Goal: Task Accomplishment & Management: Manage account settings

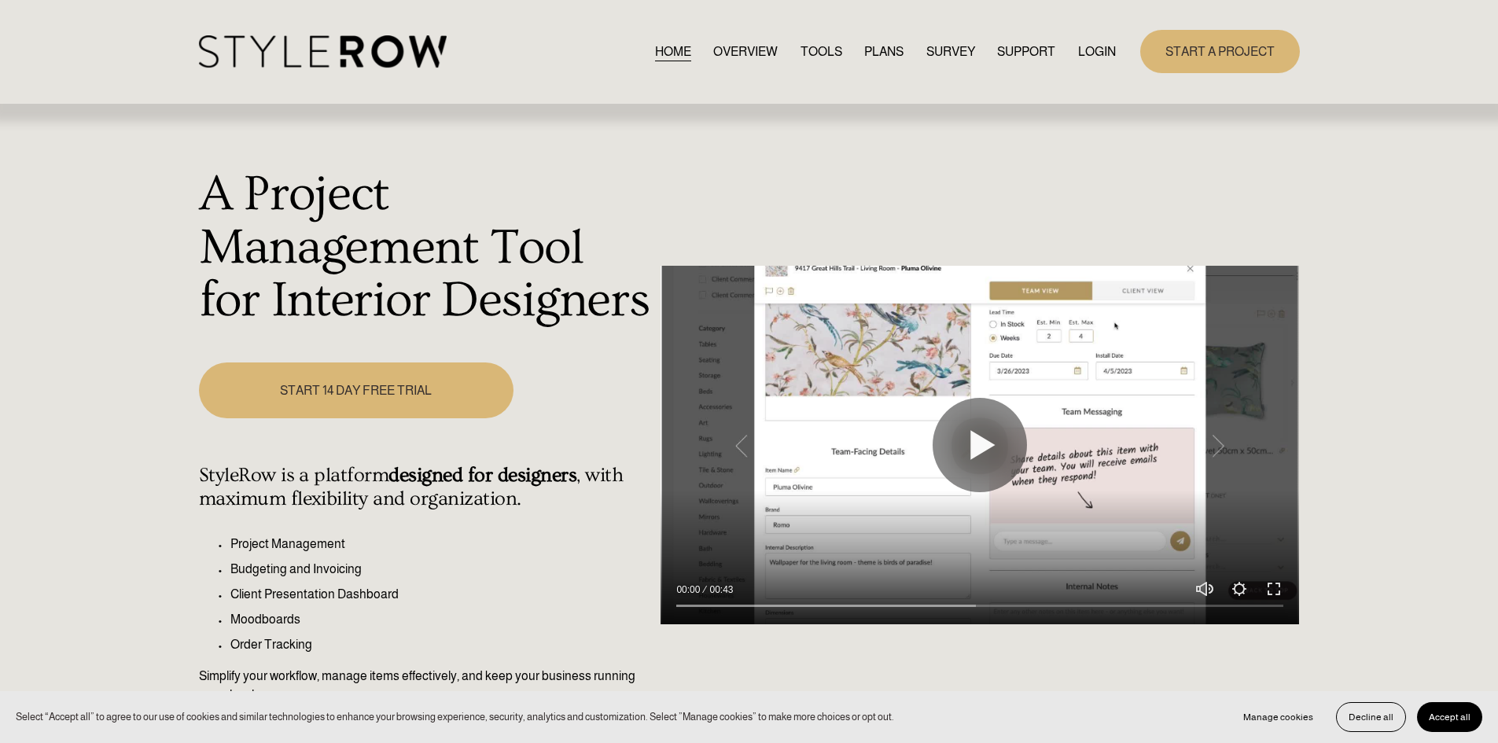
click at [1089, 46] on link "LOGIN" at bounding box center [1097, 51] width 38 height 21
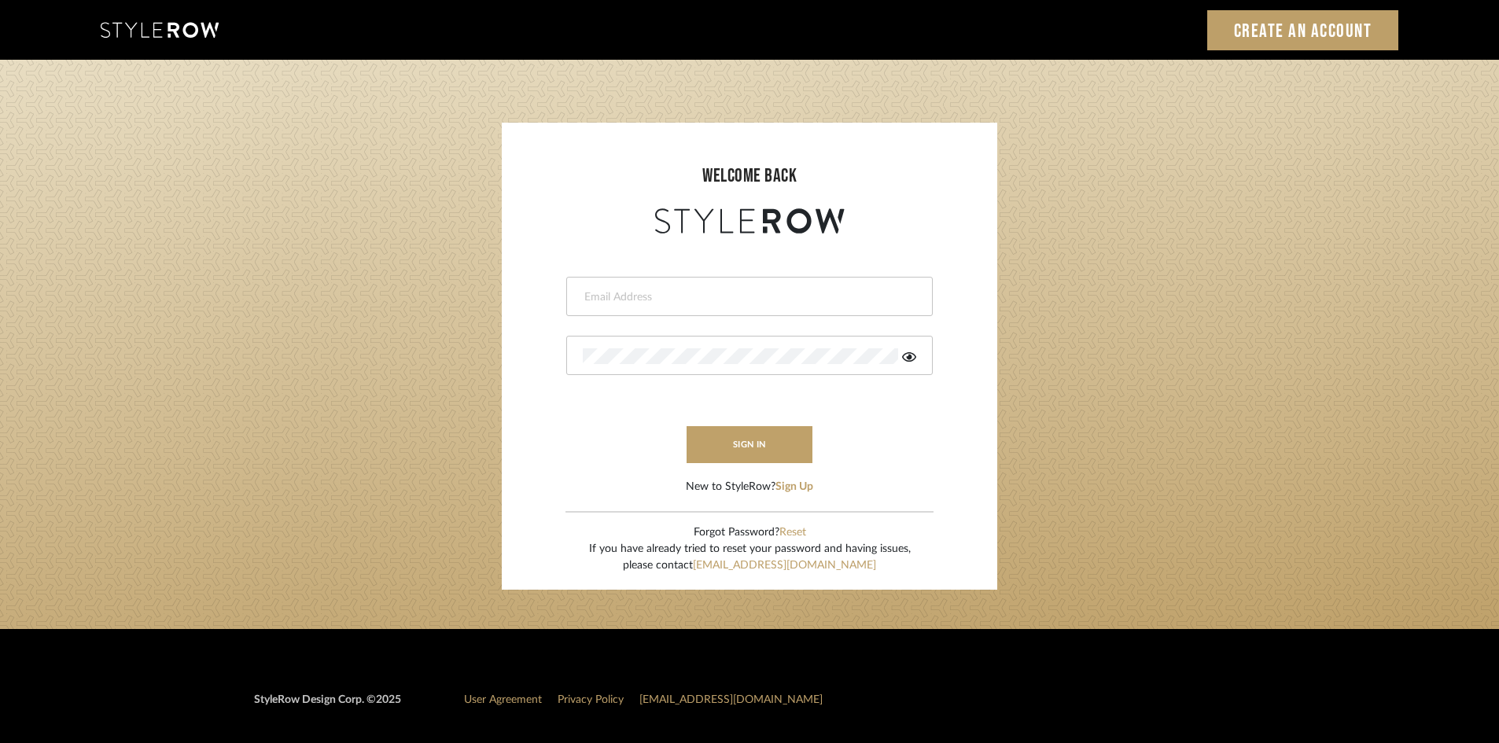
click at [679, 306] on div at bounding box center [749, 296] width 366 height 39
type input "amy.tresbelleinteriors@gmail.com"
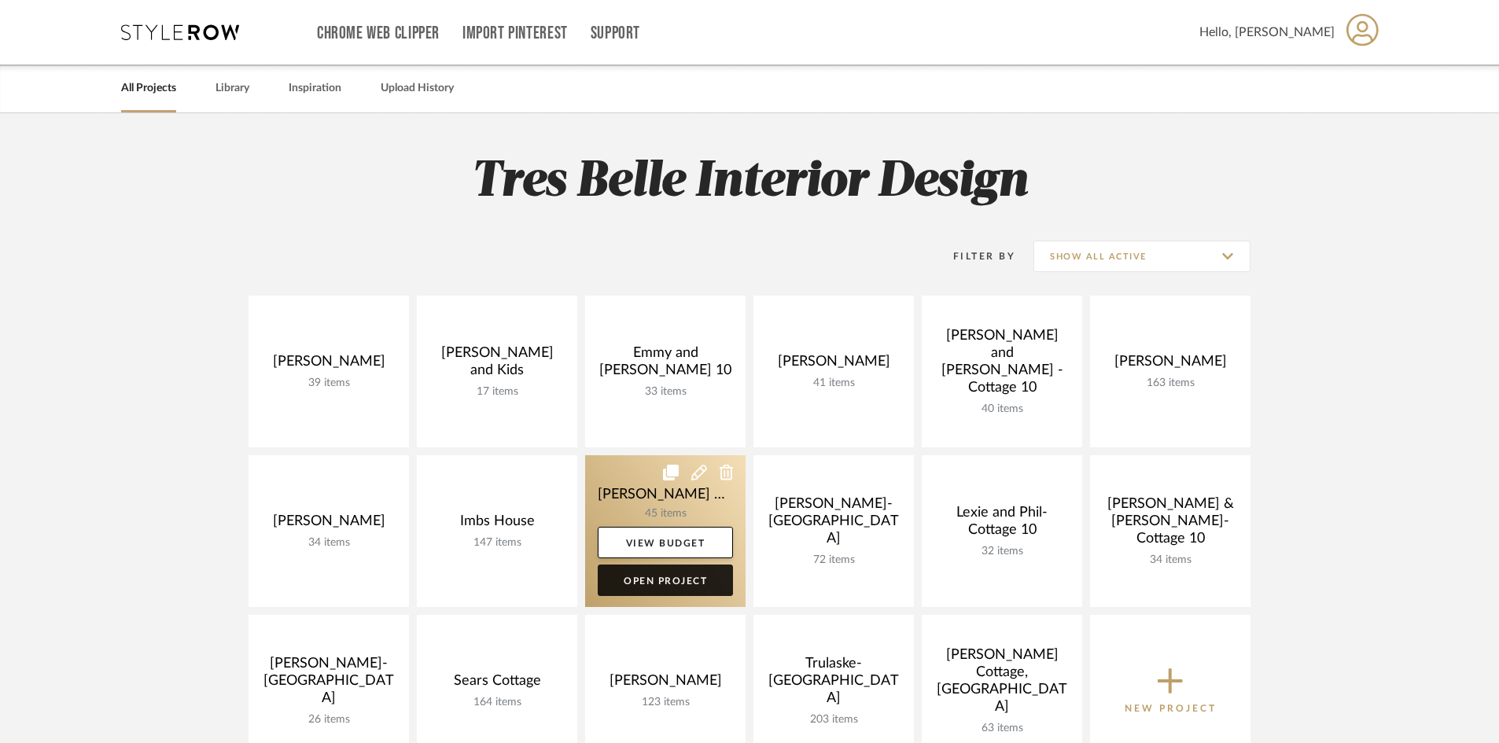
click at [644, 589] on link "Open Project" at bounding box center [665, 580] width 135 height 31
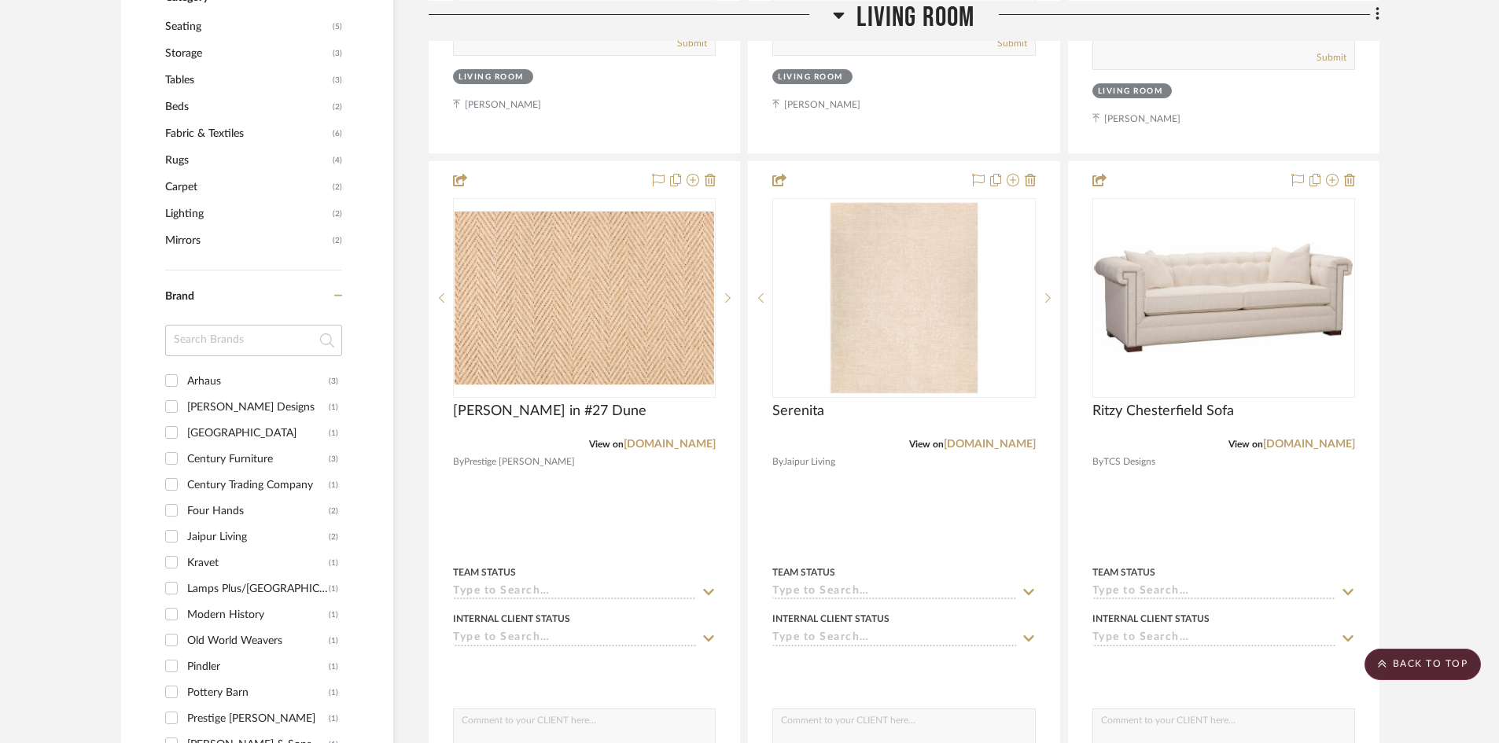
scroll to position [1022, 0]
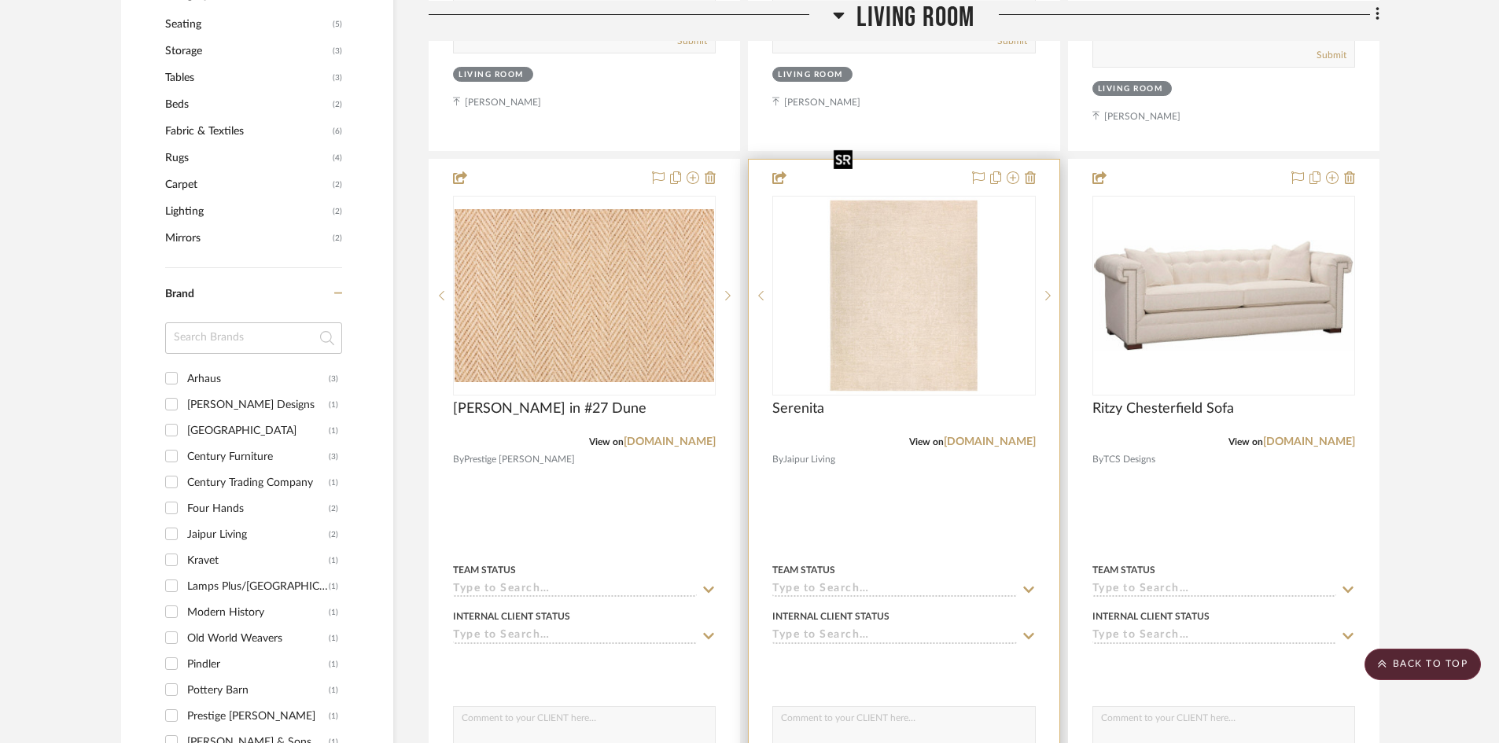
click at [898, 282] on img "0" at bounding box center [903, 295] width 153 height 197
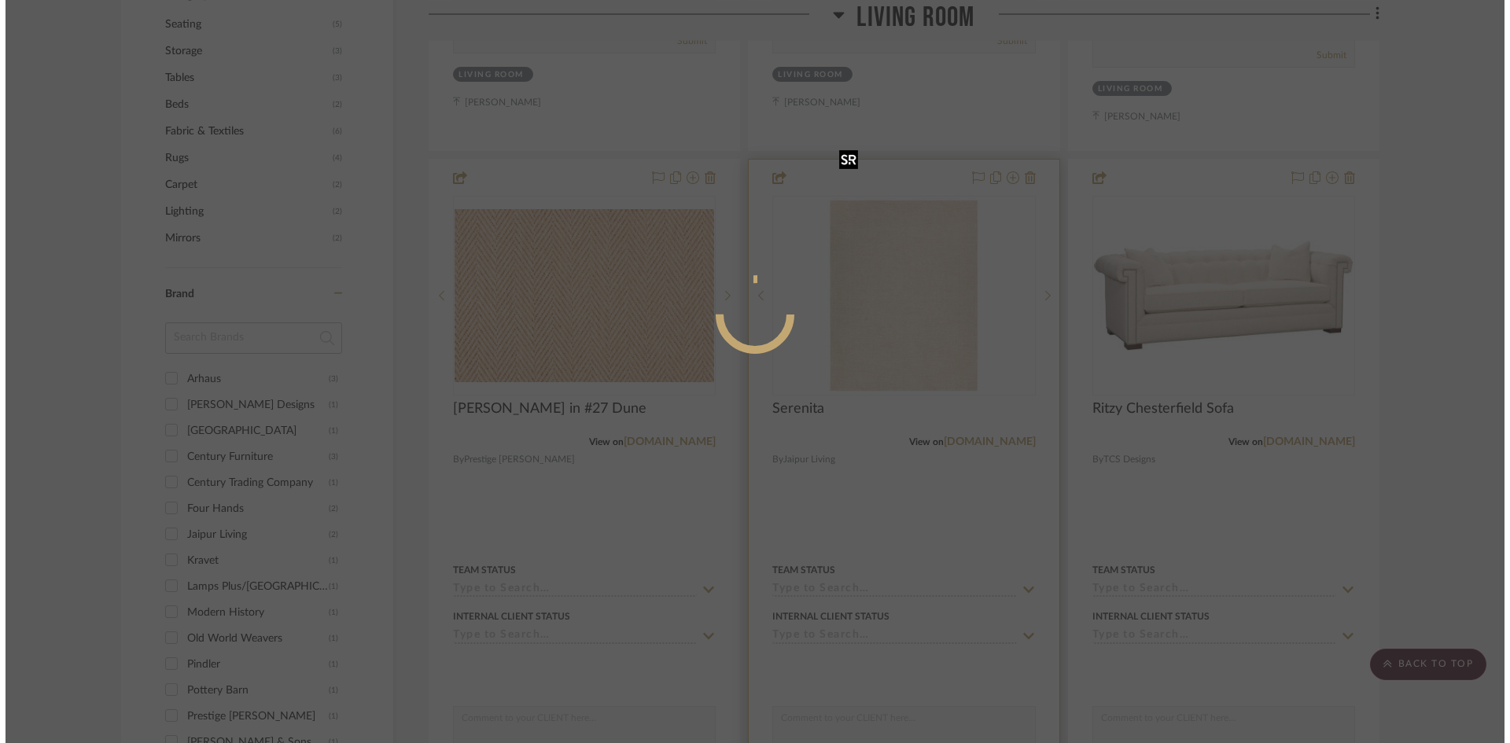
scroll to position [0, 0]
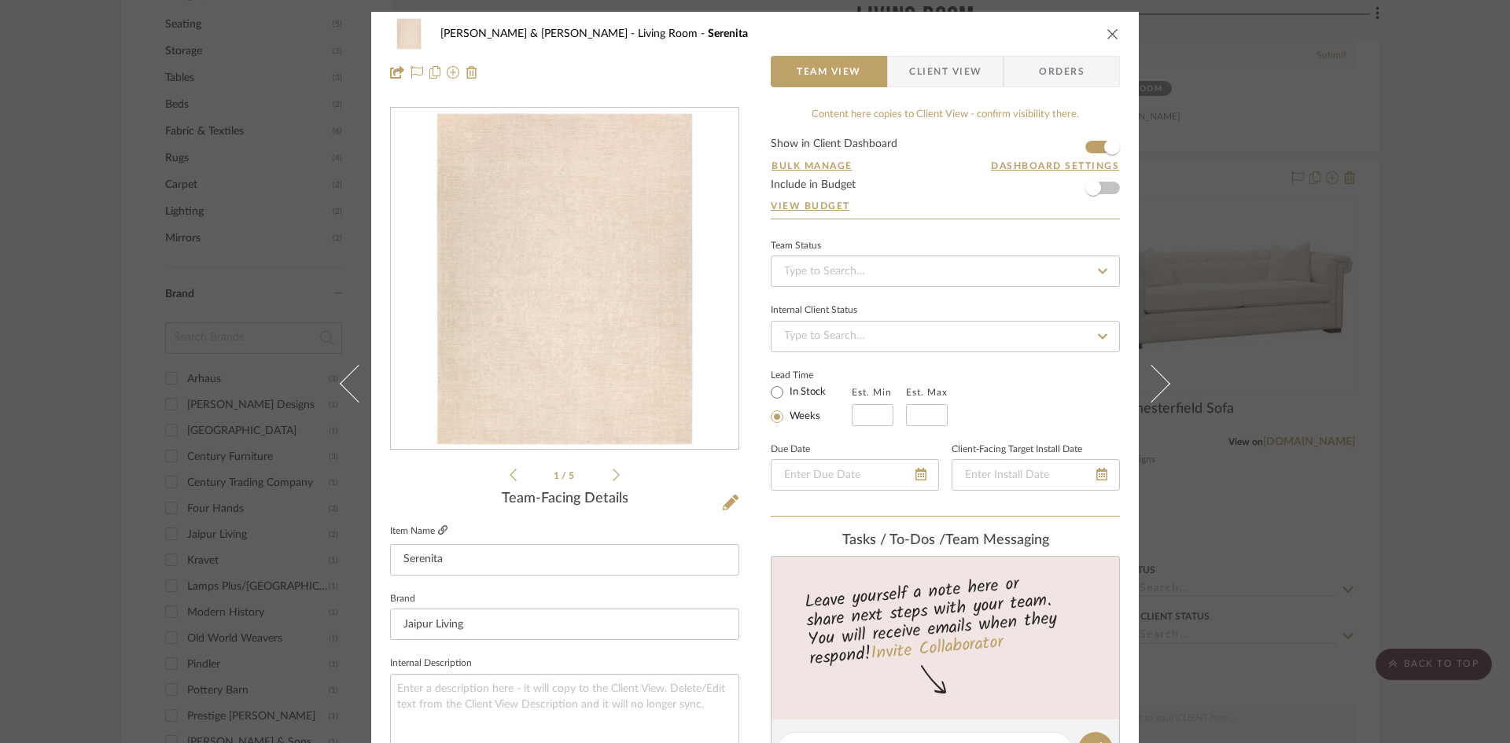
click at [438, 529] on icon at bounding box center [442, 529] width 9 height 9
click at [1106, 37] on icon "close" at bounding box center [1112, 34] width 13 height 13
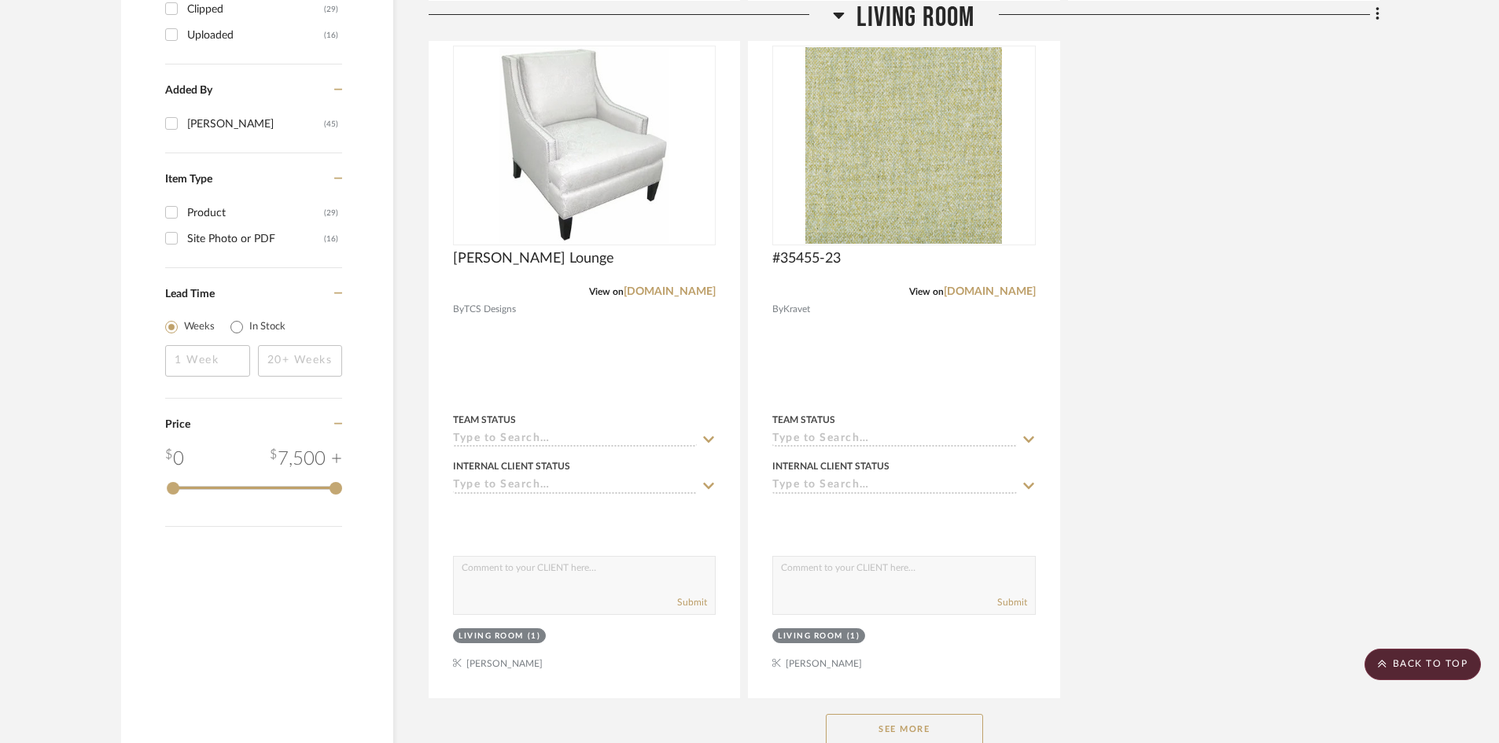
scroll to position [2123, 0]
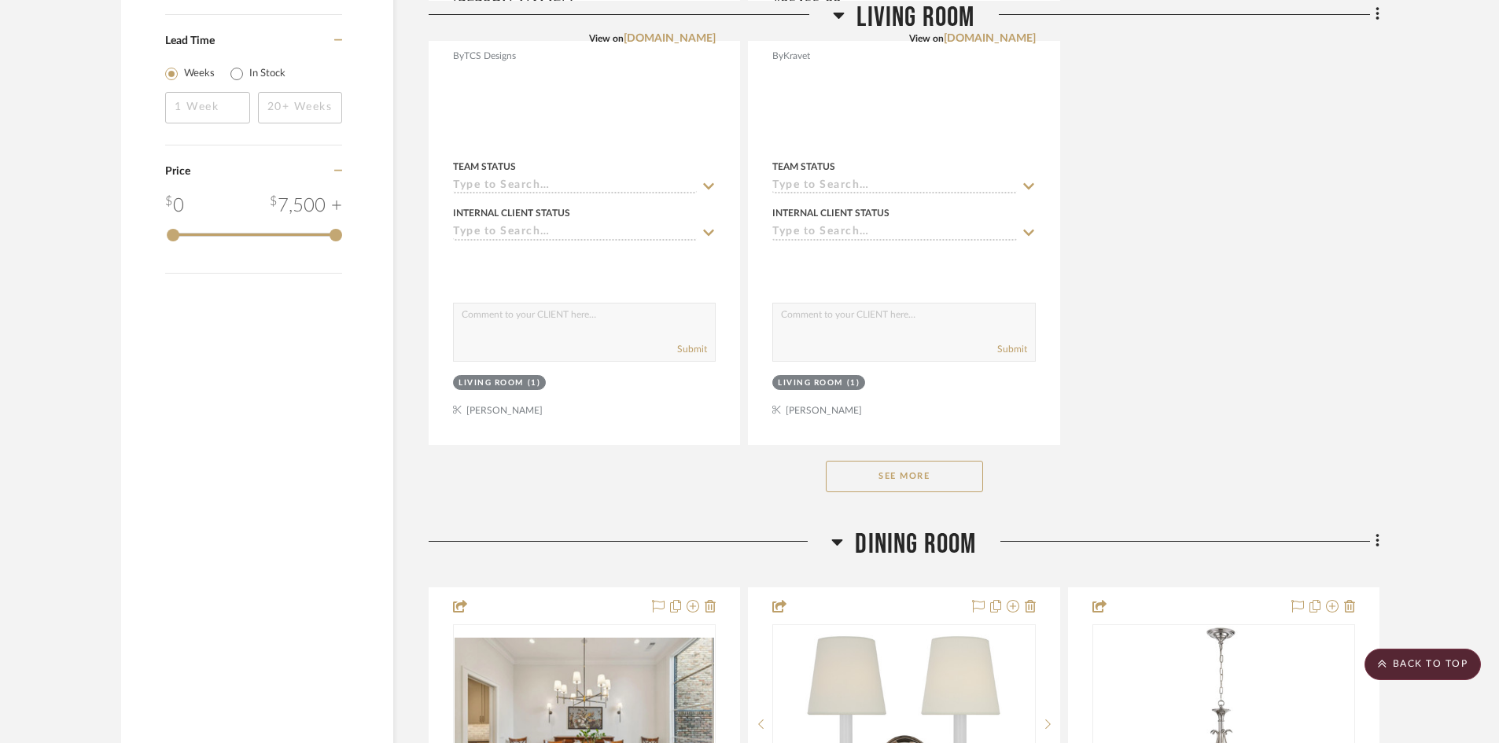
click at [958, 461] on button "See More" at bounding box center [904, 476] width 157 height 31
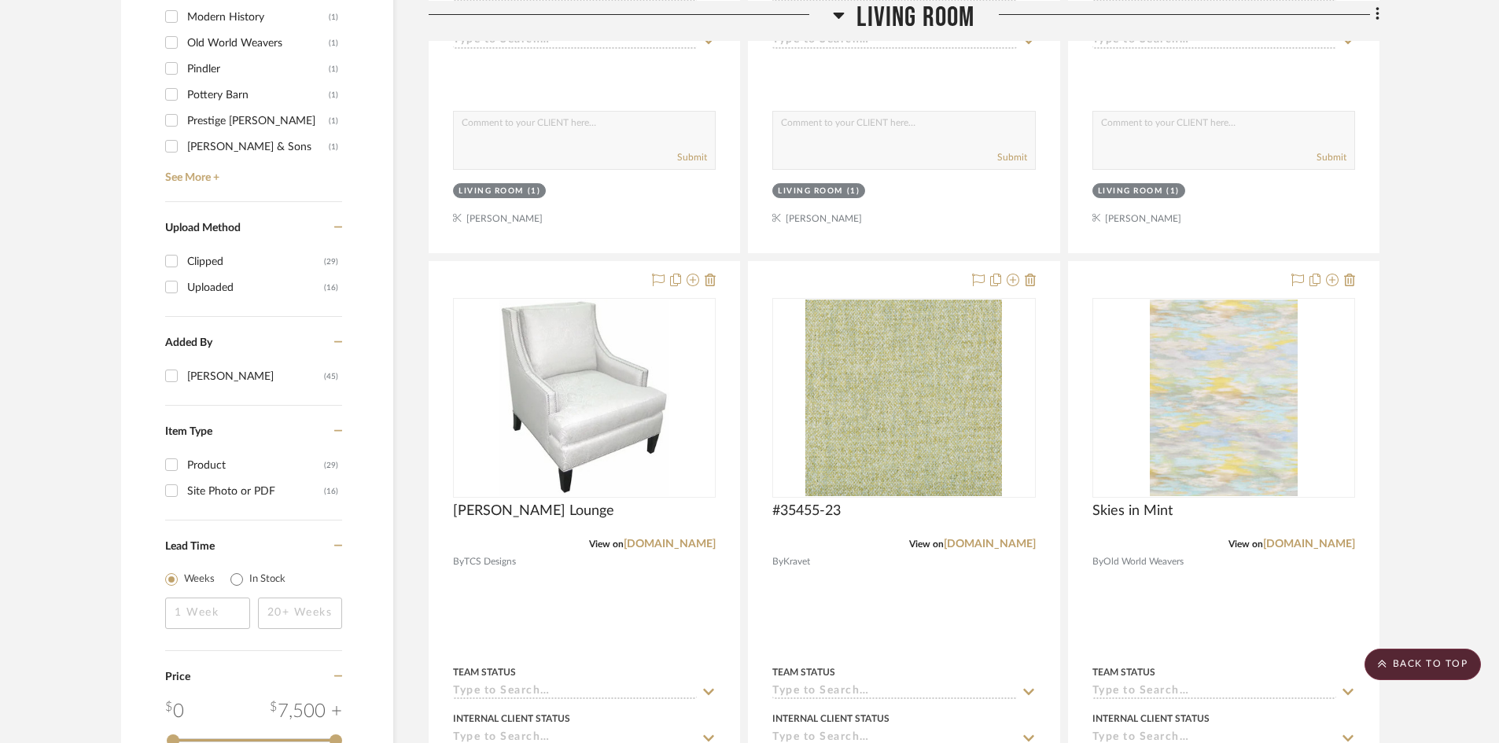
scroll to position [1572, 0]
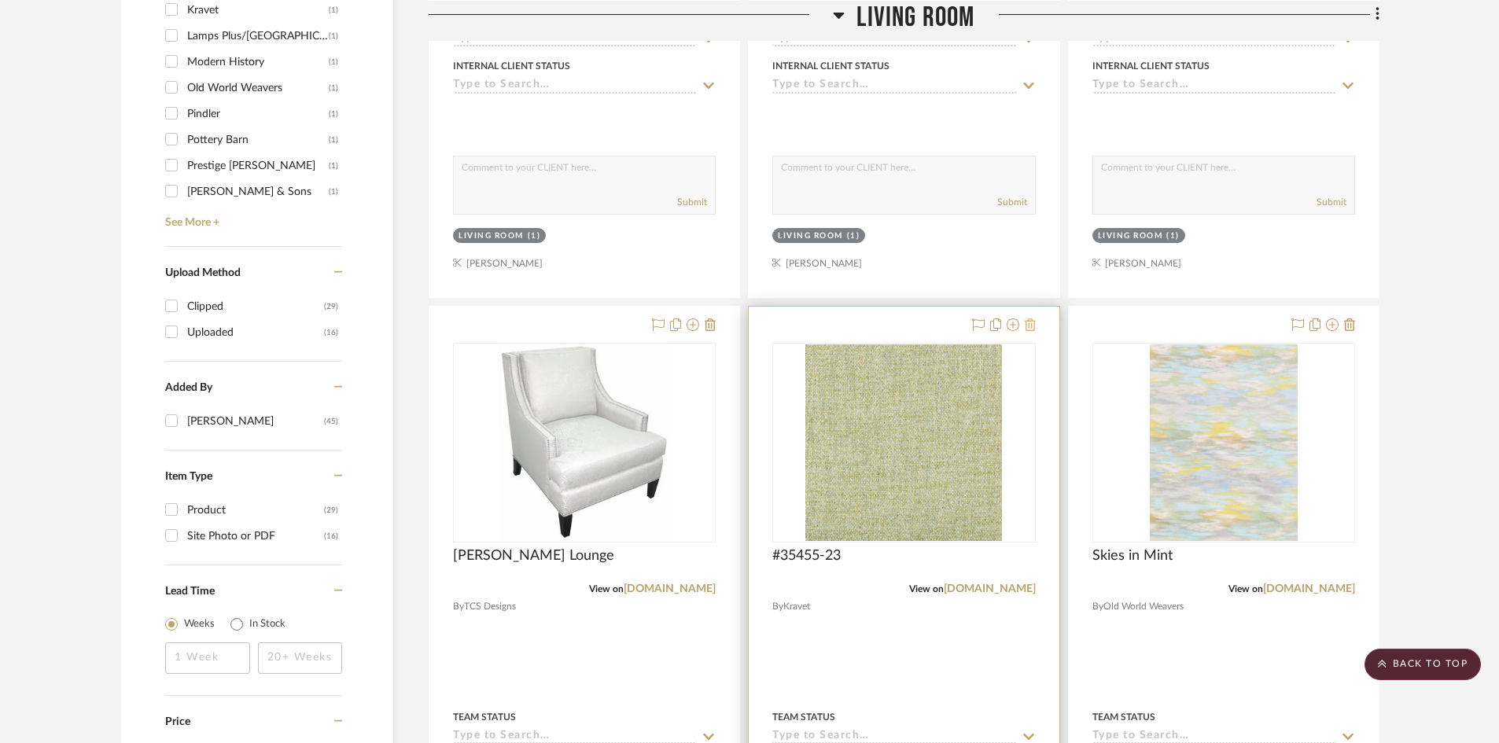
click at [1032, 318] on icon at bounding box center [1029, 324] width 11 height 13
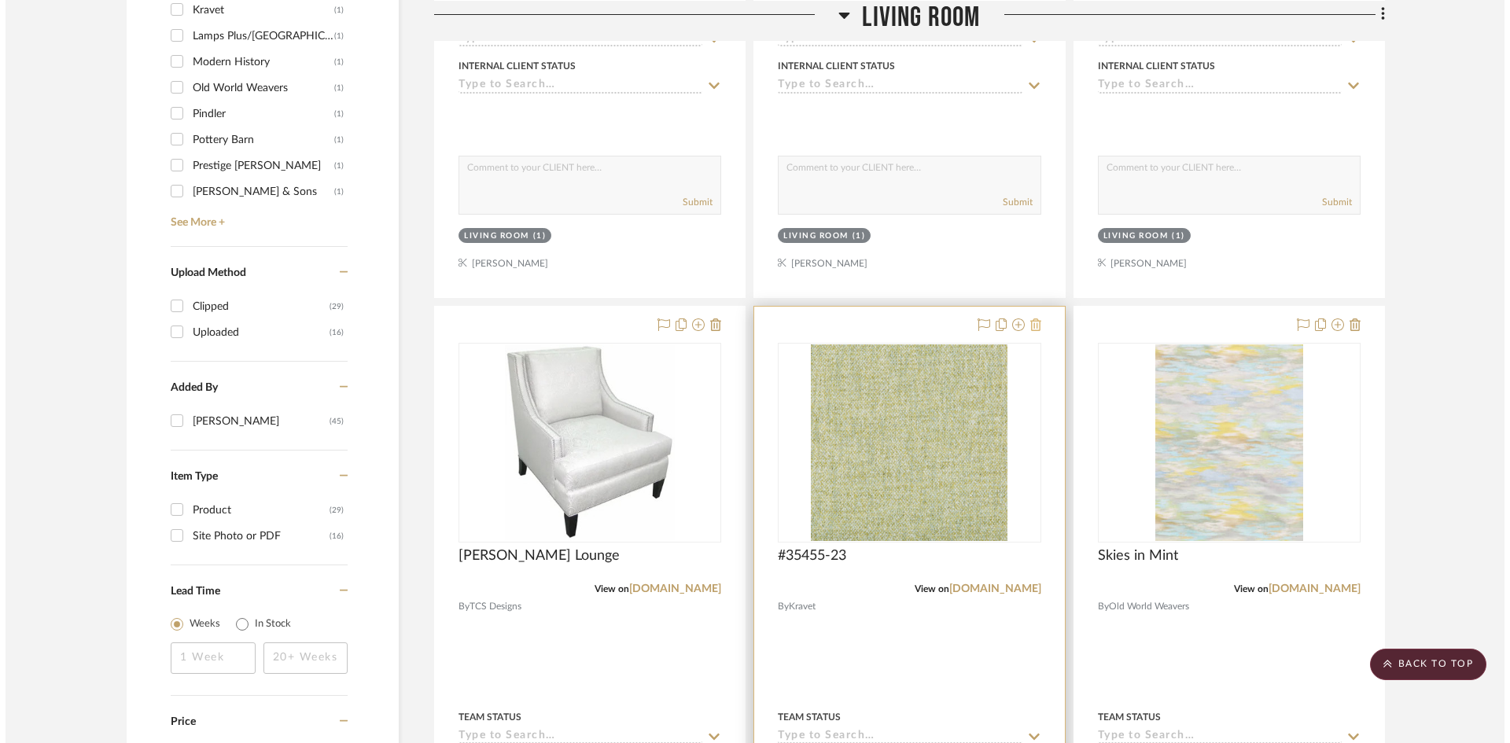
scroll to position [0, 0]
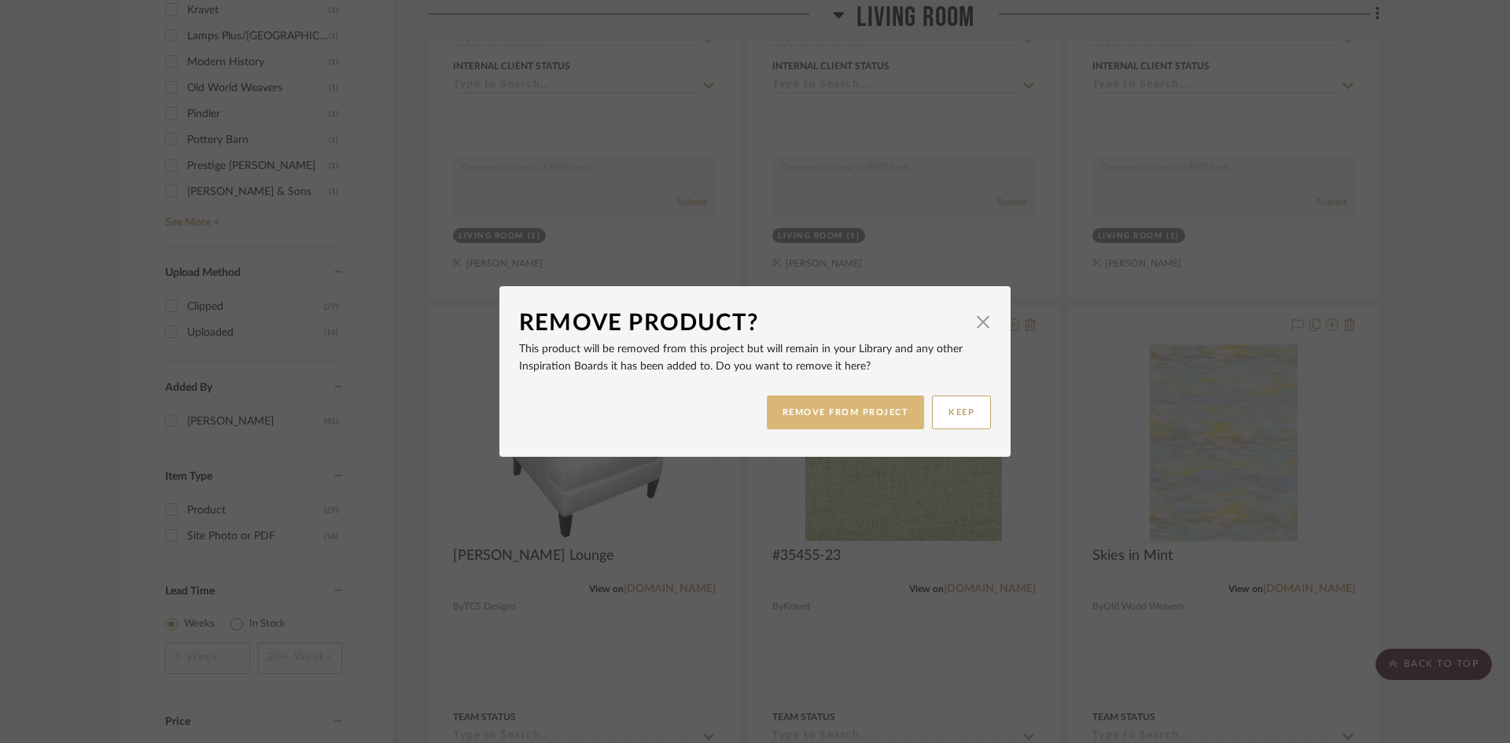
click at [859, 411] on button "REMOVE FROM PROJECT" at bounding box center [846, 412] width 158 height 34
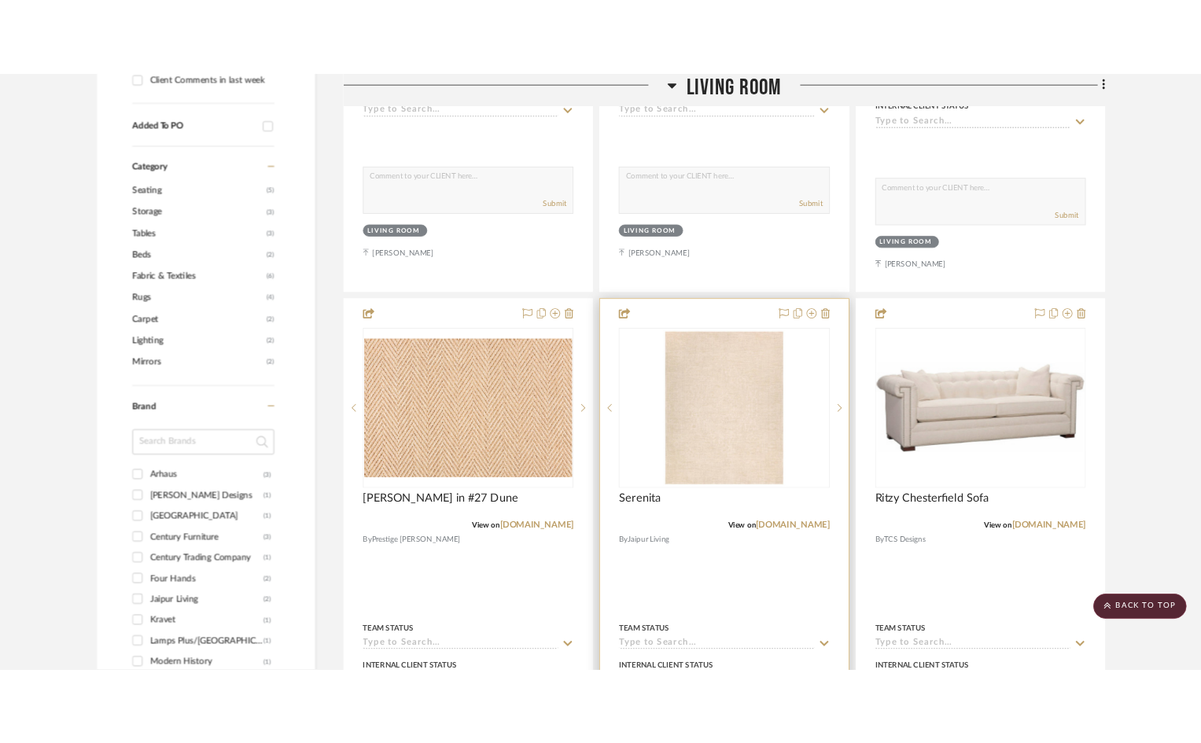
scroll to position [865, 0]
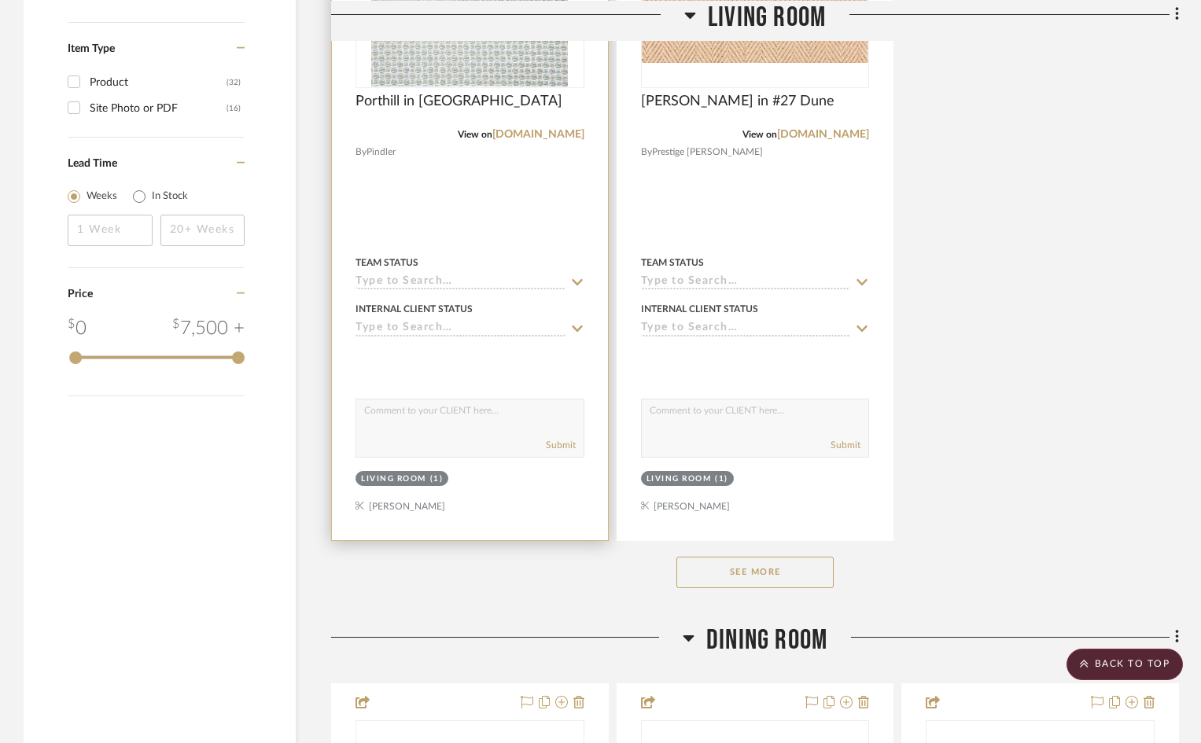
scroll to position [2044, 0]
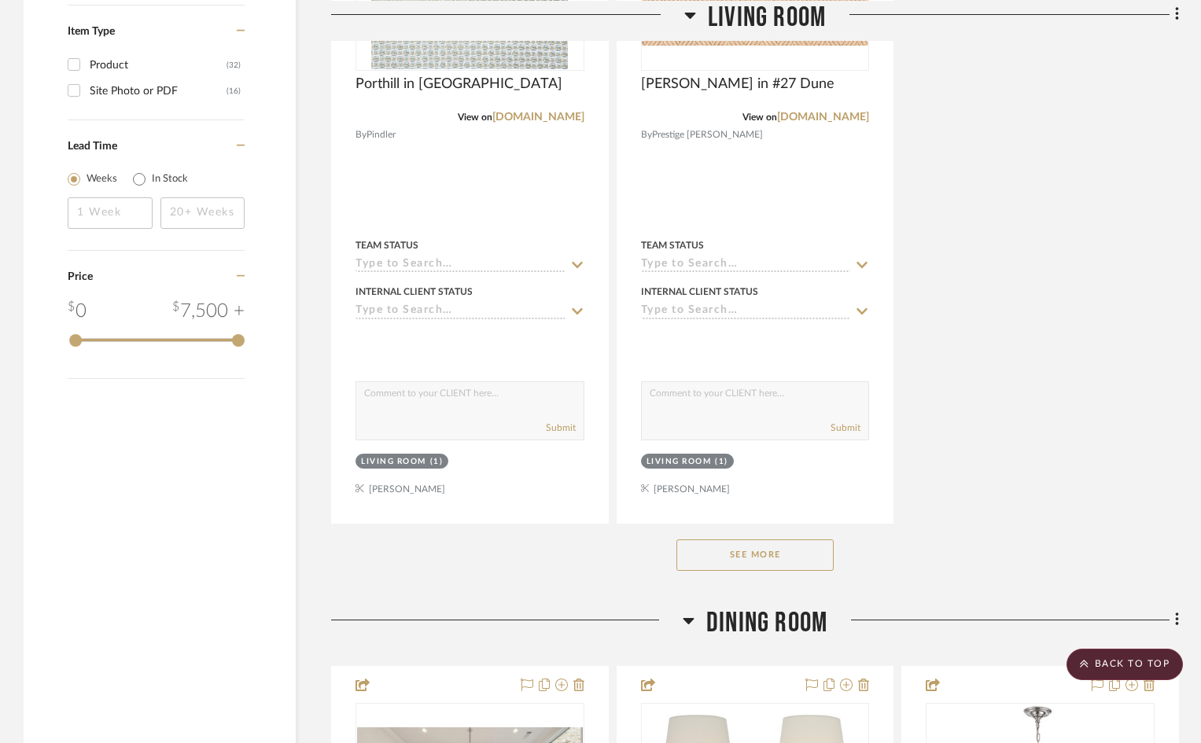
click at [796, 539] on button "See More" at bounding box center [754, 554] width 157 height 31
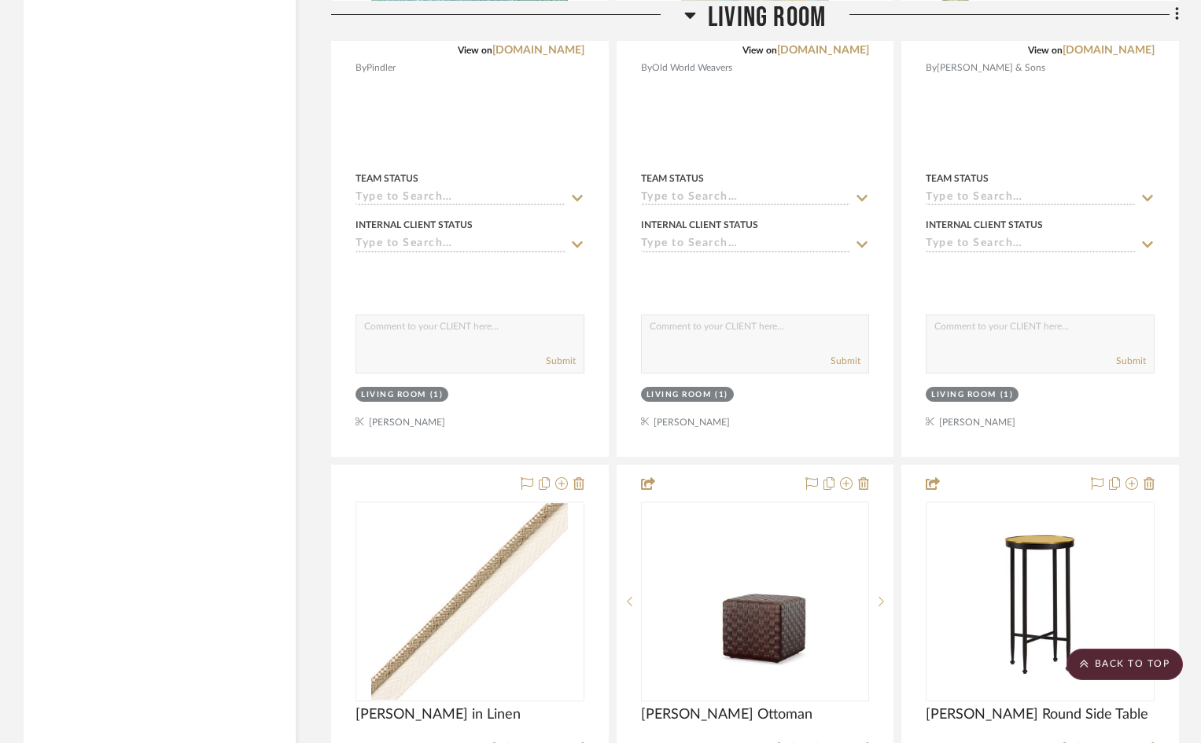
scroll to position [2982, 0]
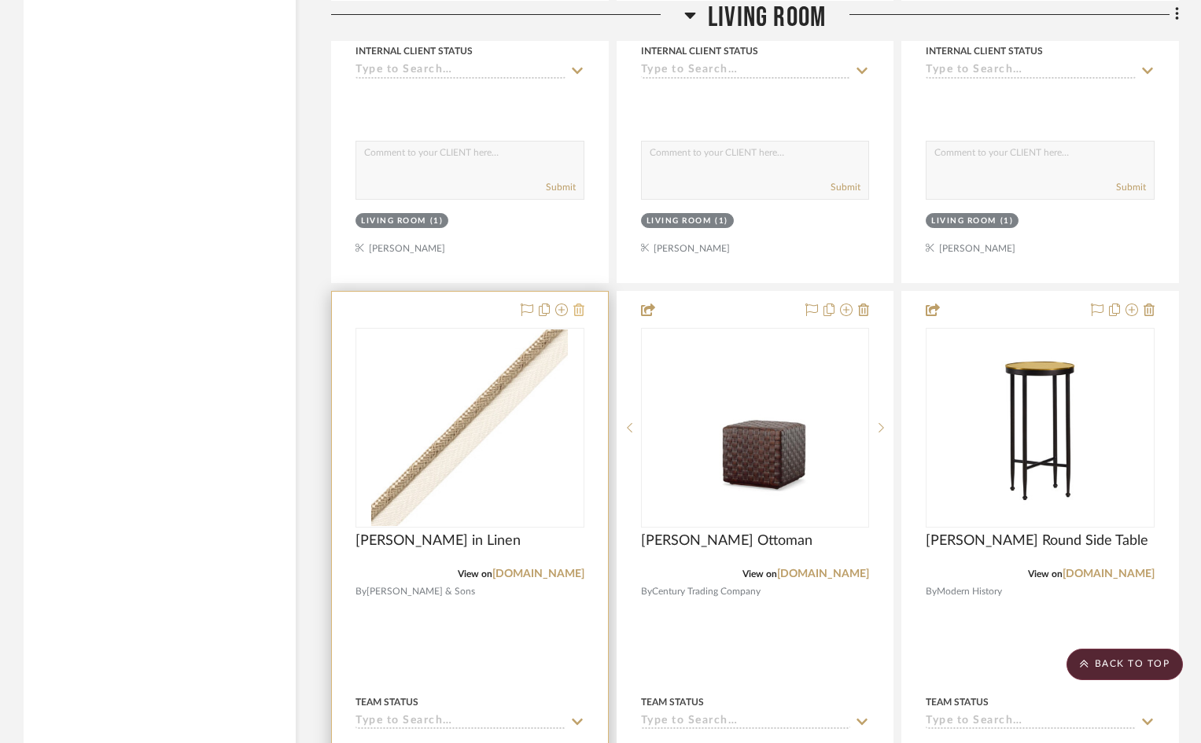
click at [579, 303] on icon at bounding box center [578, 309] width 11 height 13
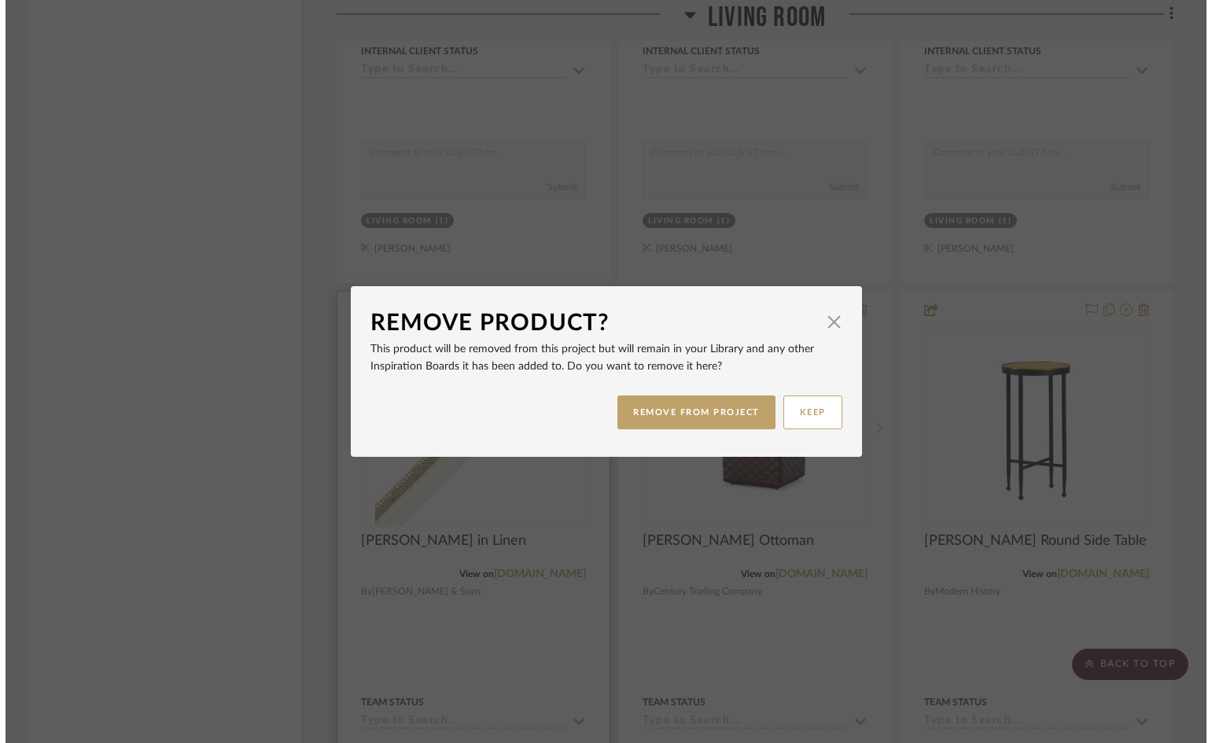
scroll to position [0, 0]
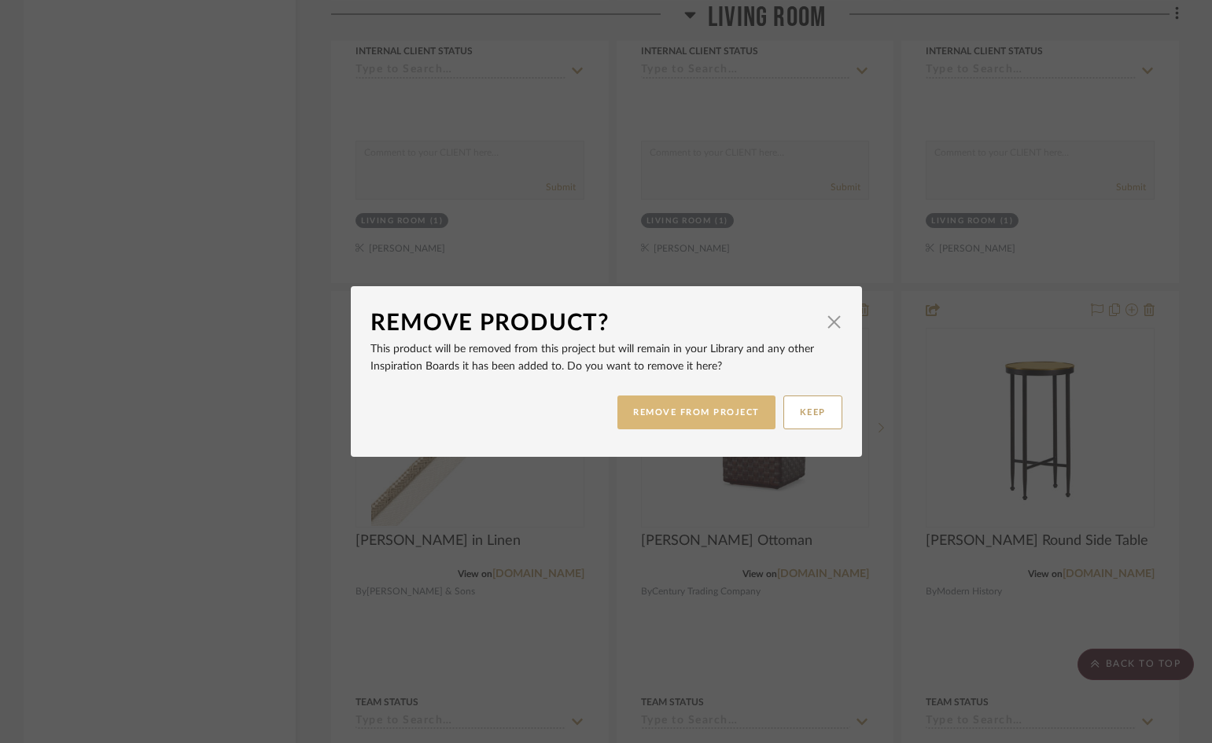
click at [692, 416] on button "REMOVE FROM PROJECT" at bounding box center [696, 412] width 158 height 34
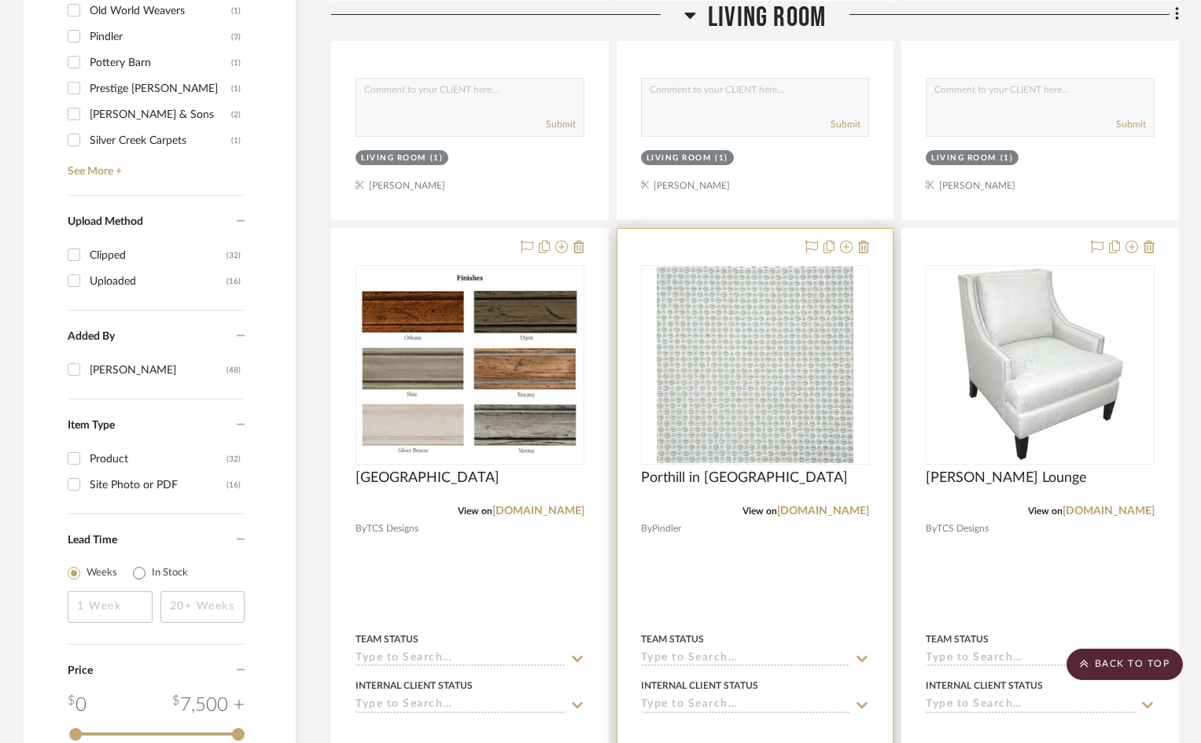
scroll to position [1651, 0]
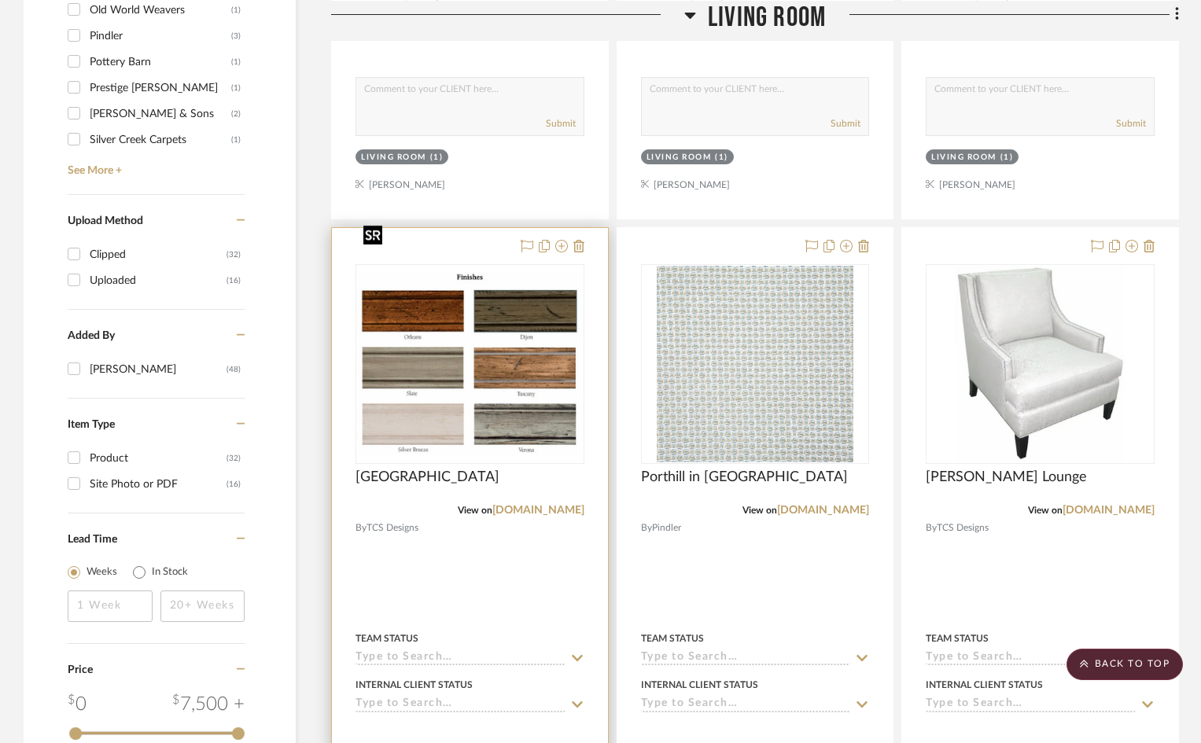
click at [472, 364] on img "0" at bounding box center [470, 364] width 226 height 182
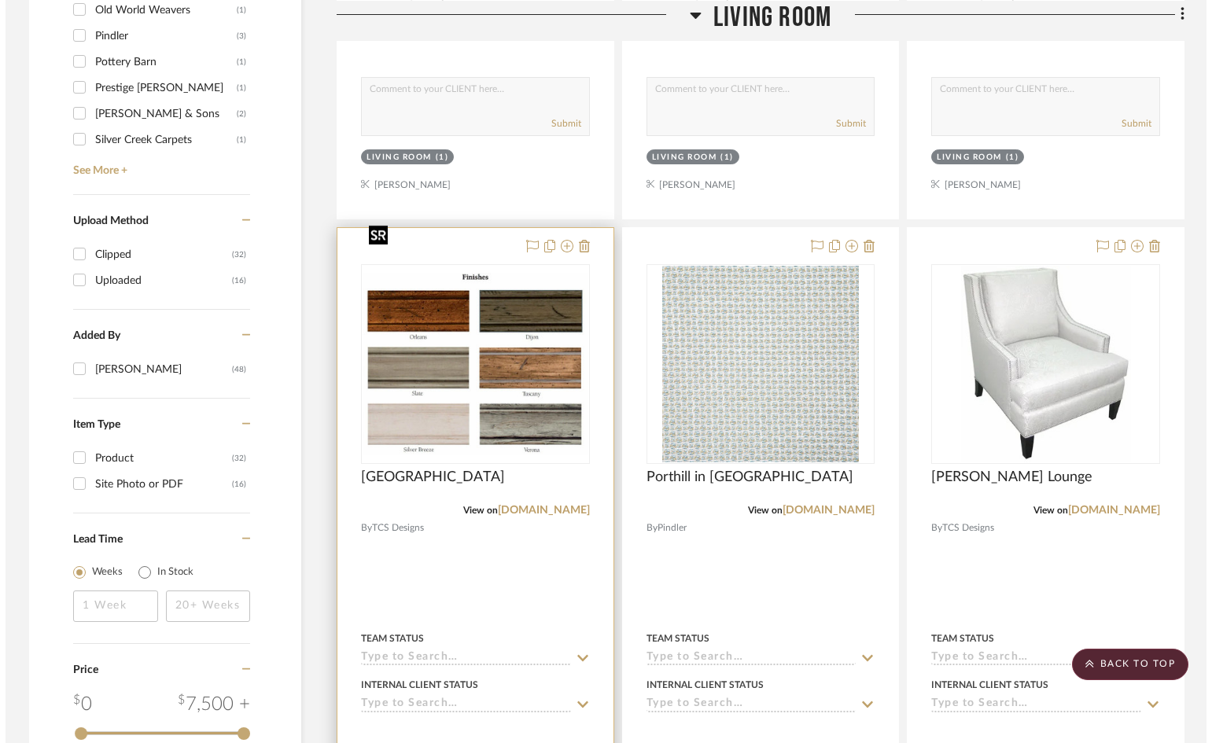
scroll to position [0, 0]
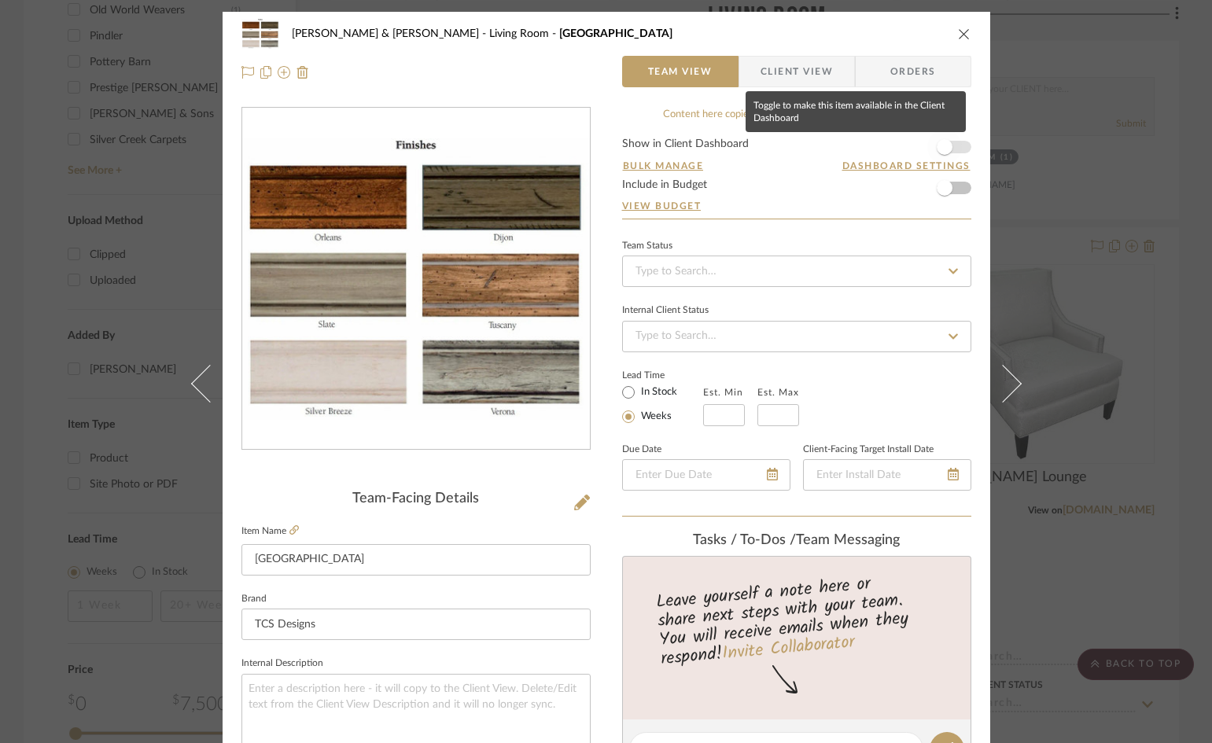
click at [954, 146] on span "button" at bounding box center [944, 147] width 35 height 35
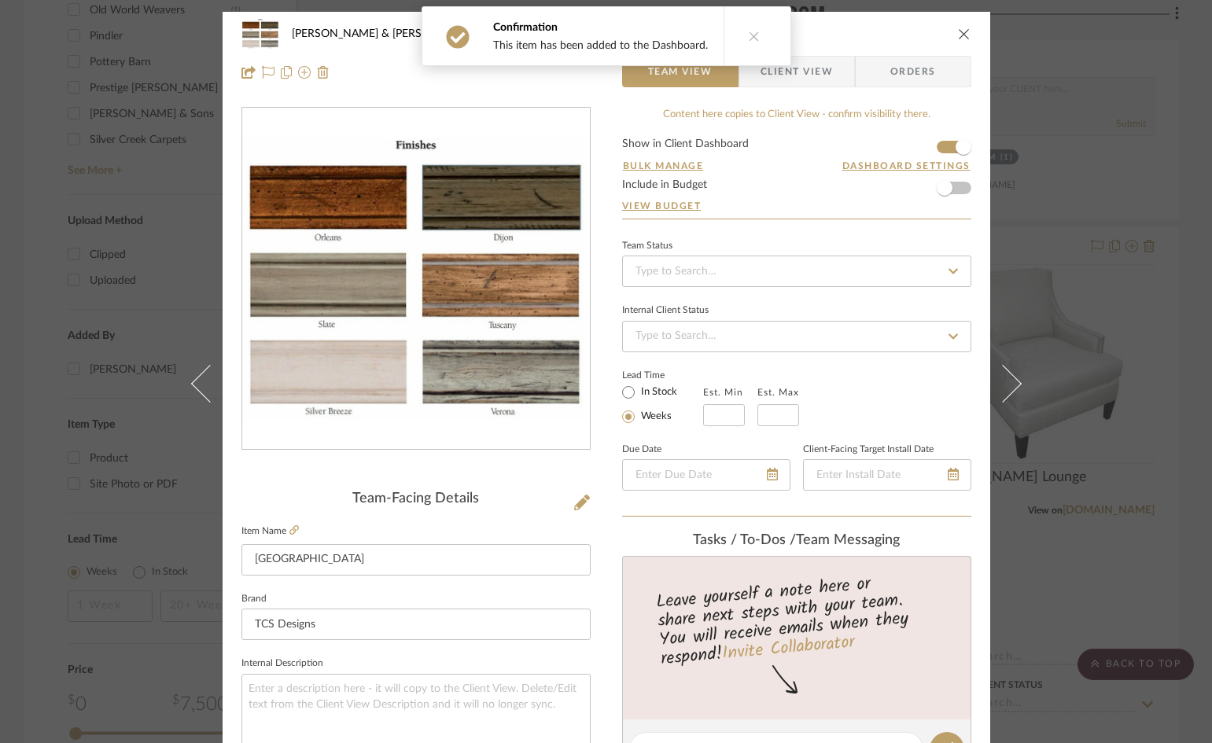
click at [748, 31] on icon at bounding box center [753, 36] width 11 height 11
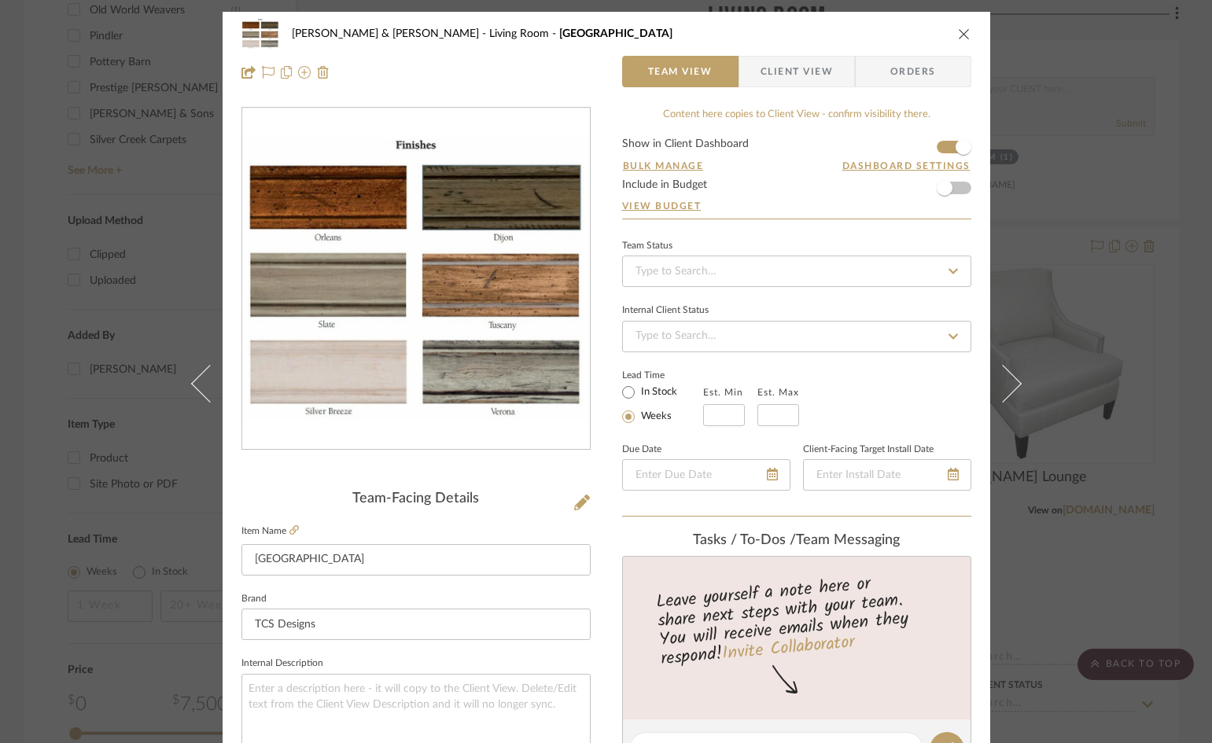
click at [958, 34] on icon "close" at bounding box center [964, 34] width 13 height 13
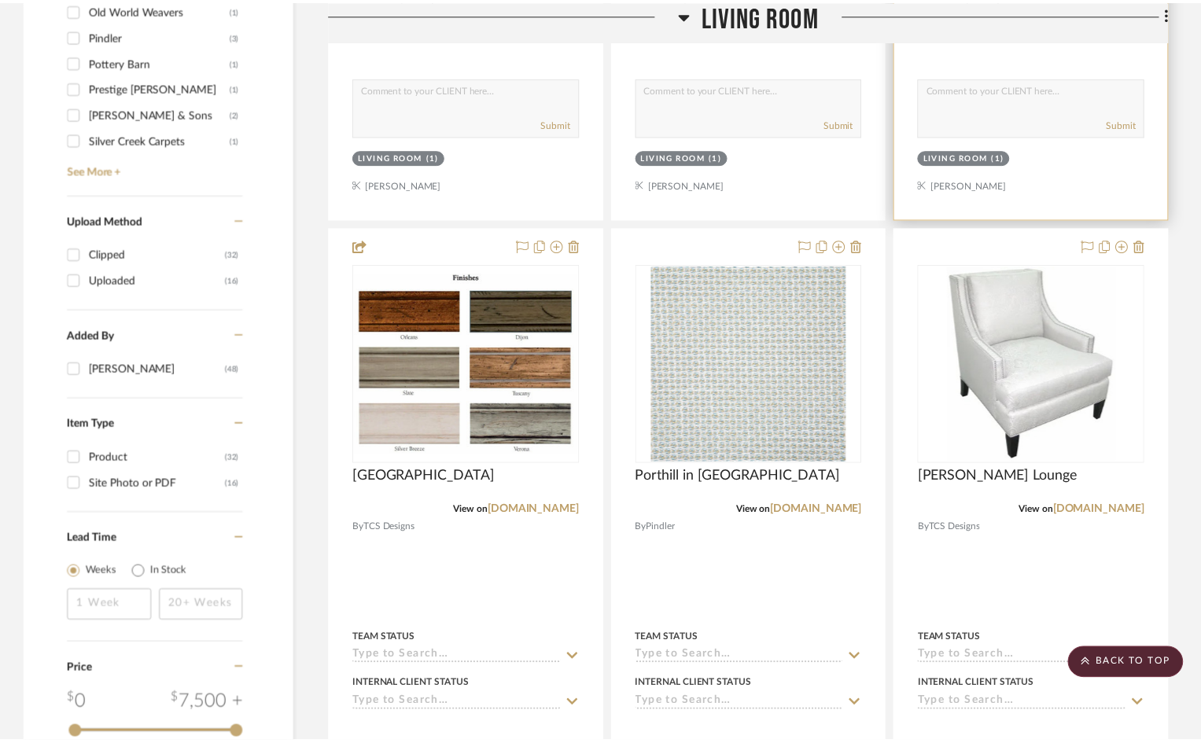
scroll to position [1651, 0]
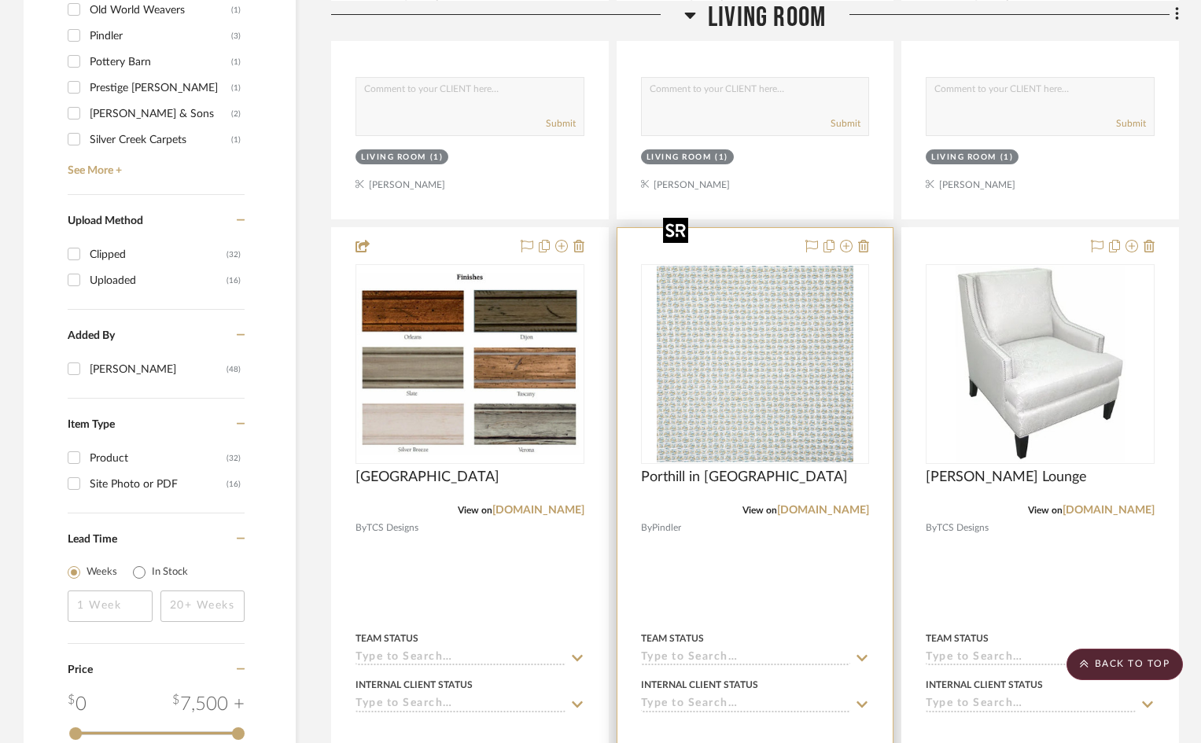
click at [770, 283] on img "0" at bounding box center [754, 364] width 197 height 197
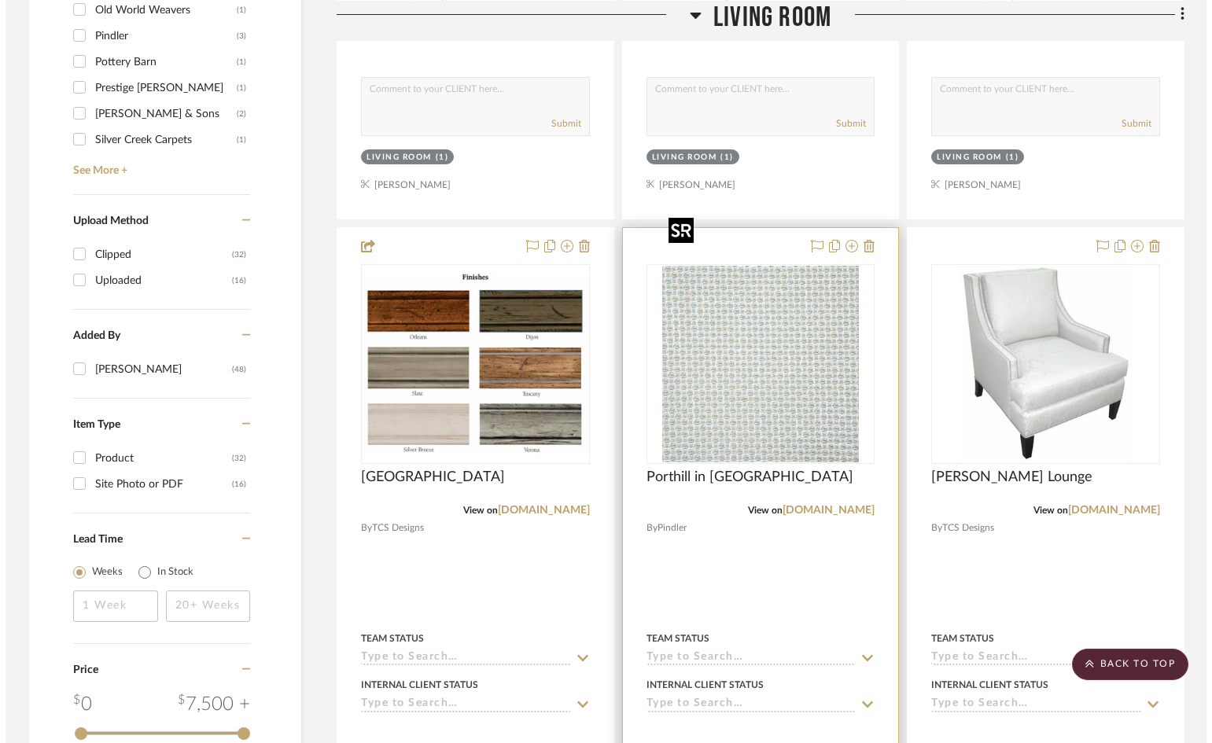
scroll to position [0, 0]
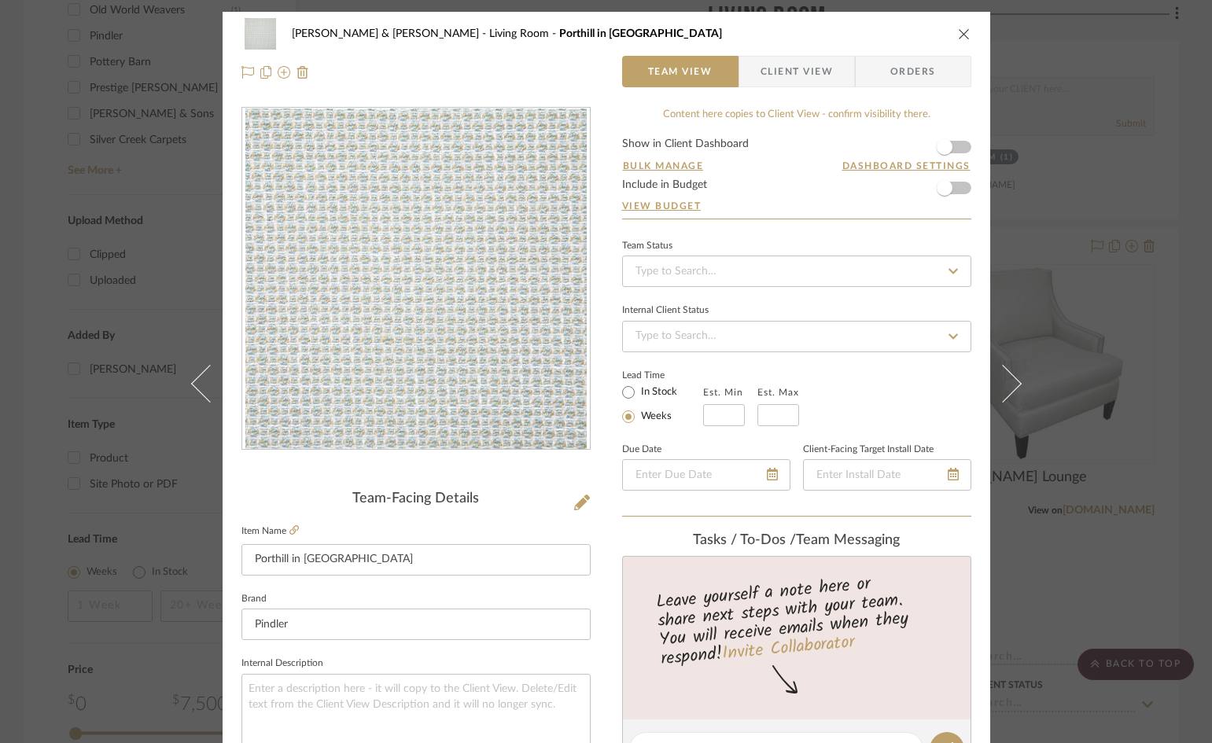
click at [962, 148] on form "Show in Client Dashboard Bulk Manage Dashboard Settings Include in Budget View …" at bounding box center [796, 178] width 349 height 80
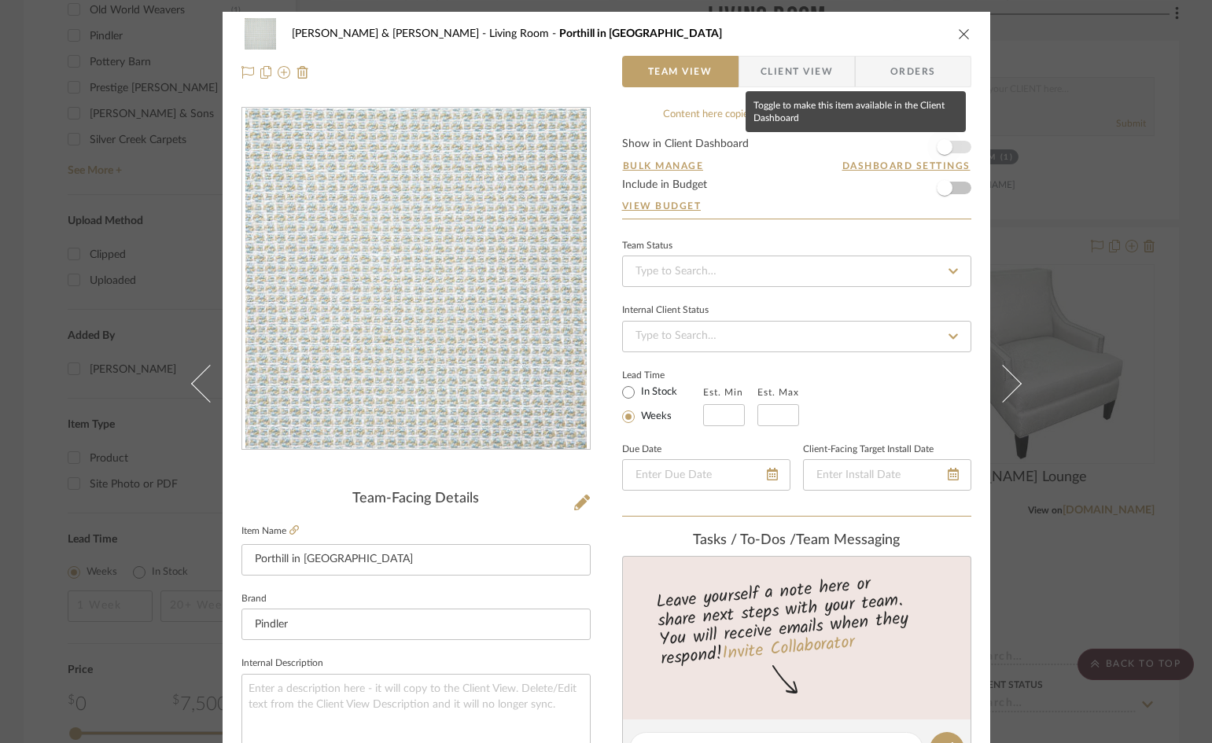
click at [951, 149] on span "button" at bounding box center [944, 147] width 35 height 35
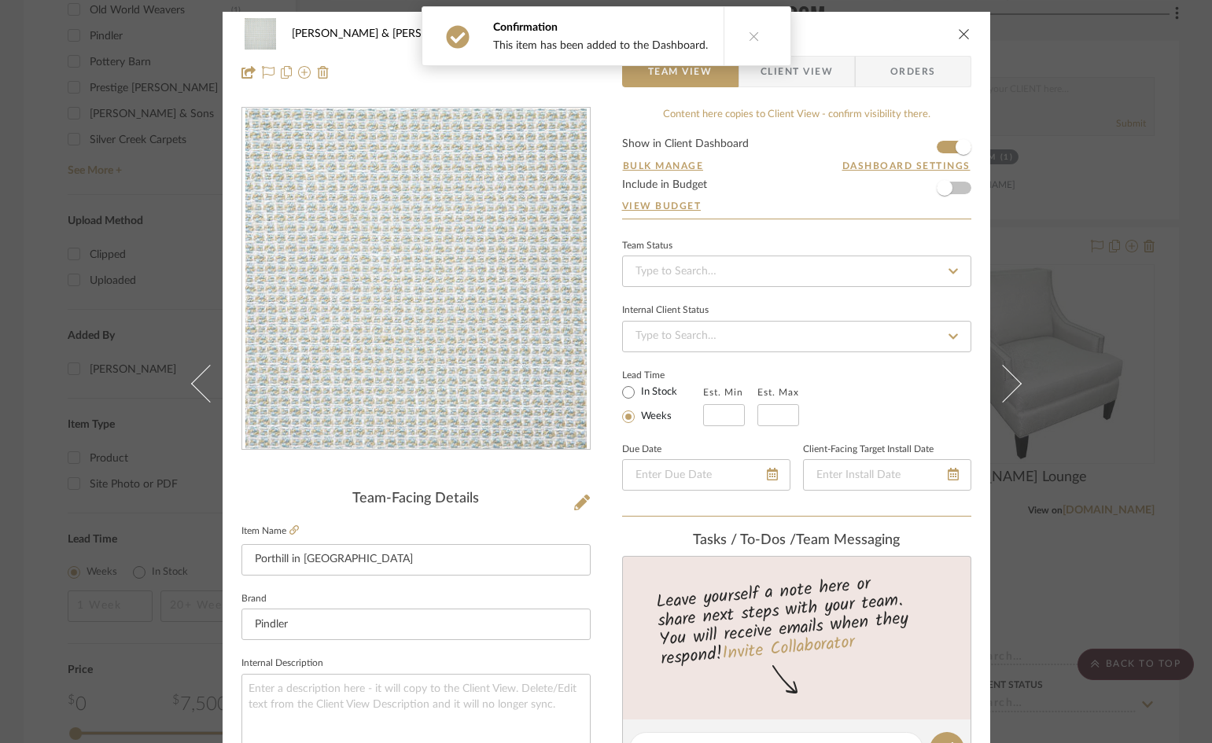
click at [958, 32] on icon "close" at bounding box center [964, 34] width 13 height 13
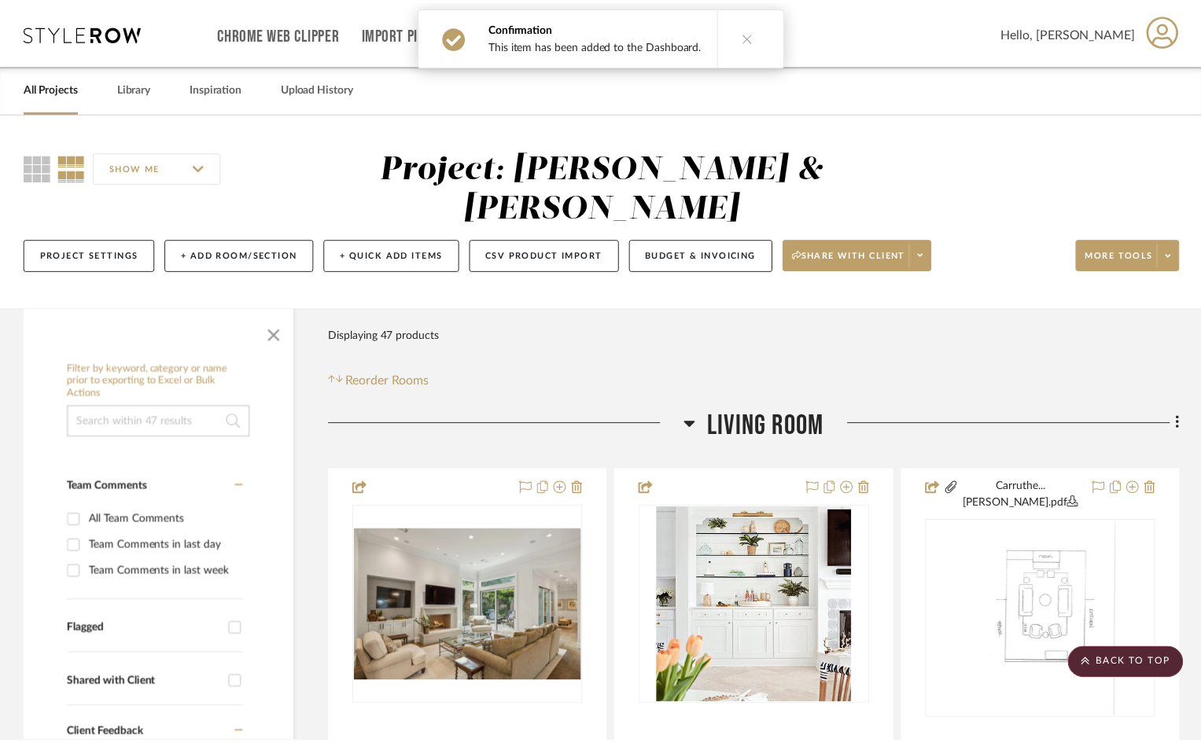
scroll to position [1651, 0]
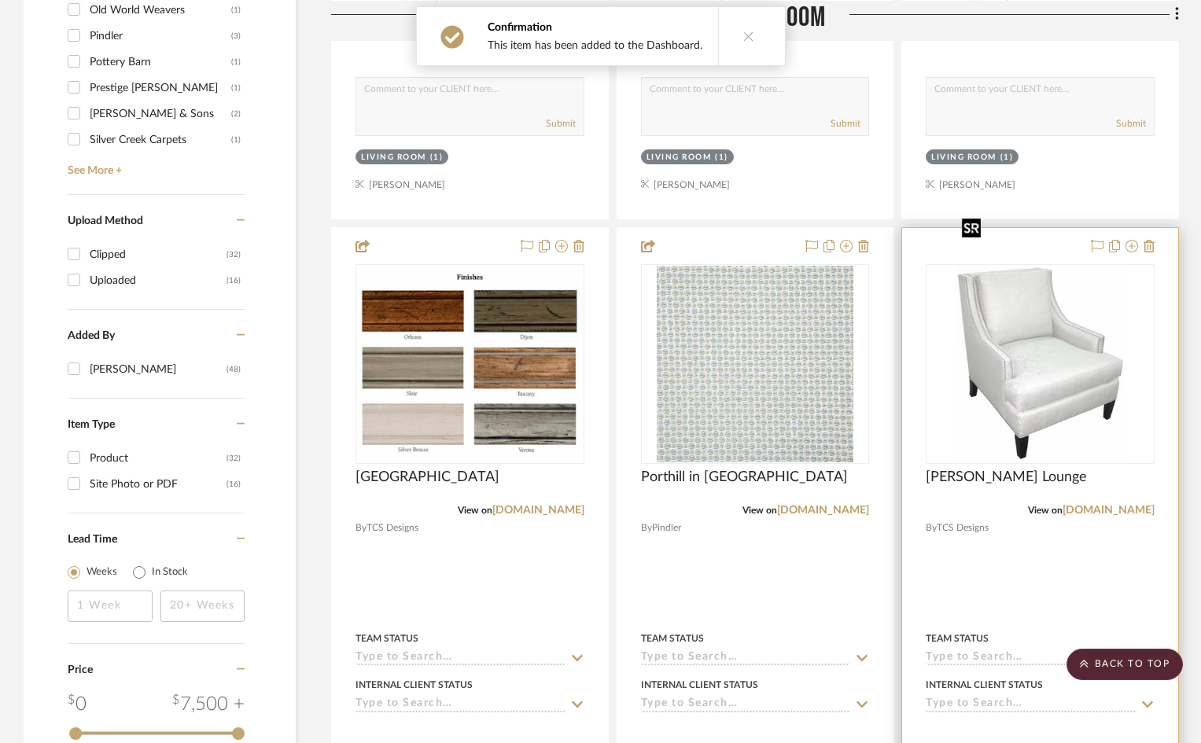
click at [1042, 334] on img "0" at bounding box center [1040, 364] width 170 height 197
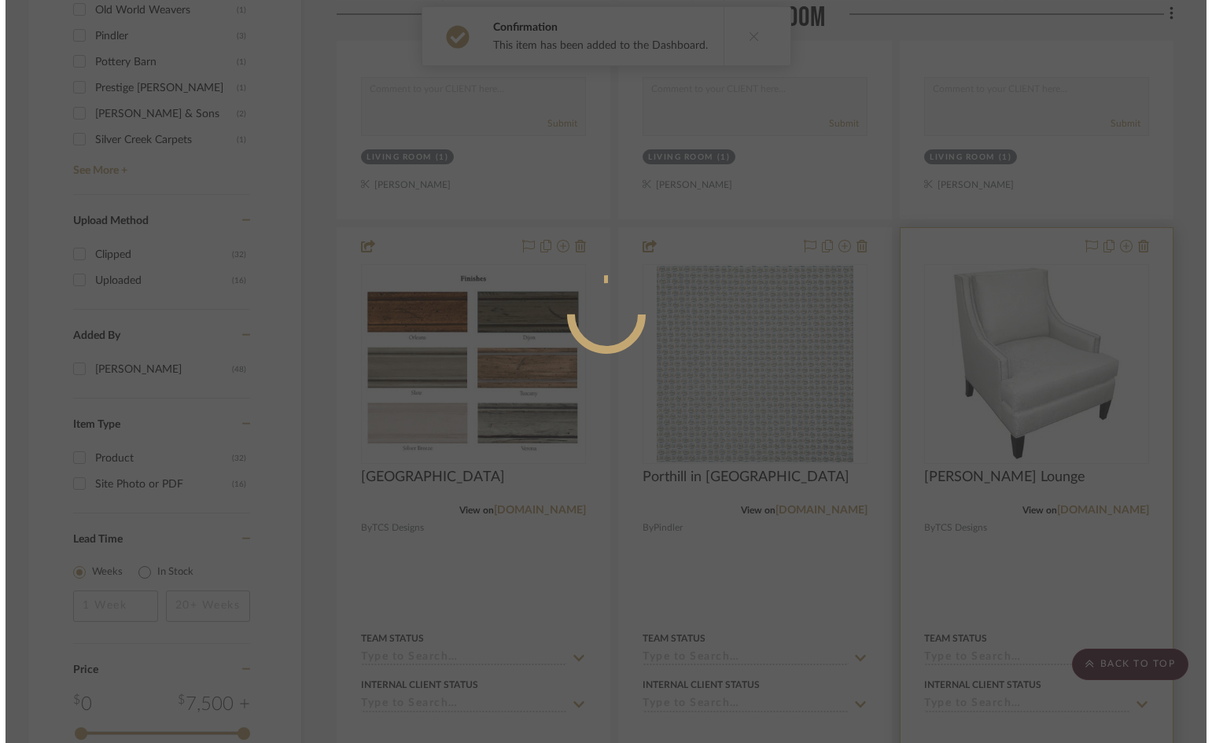
scroll to position [0, 0]
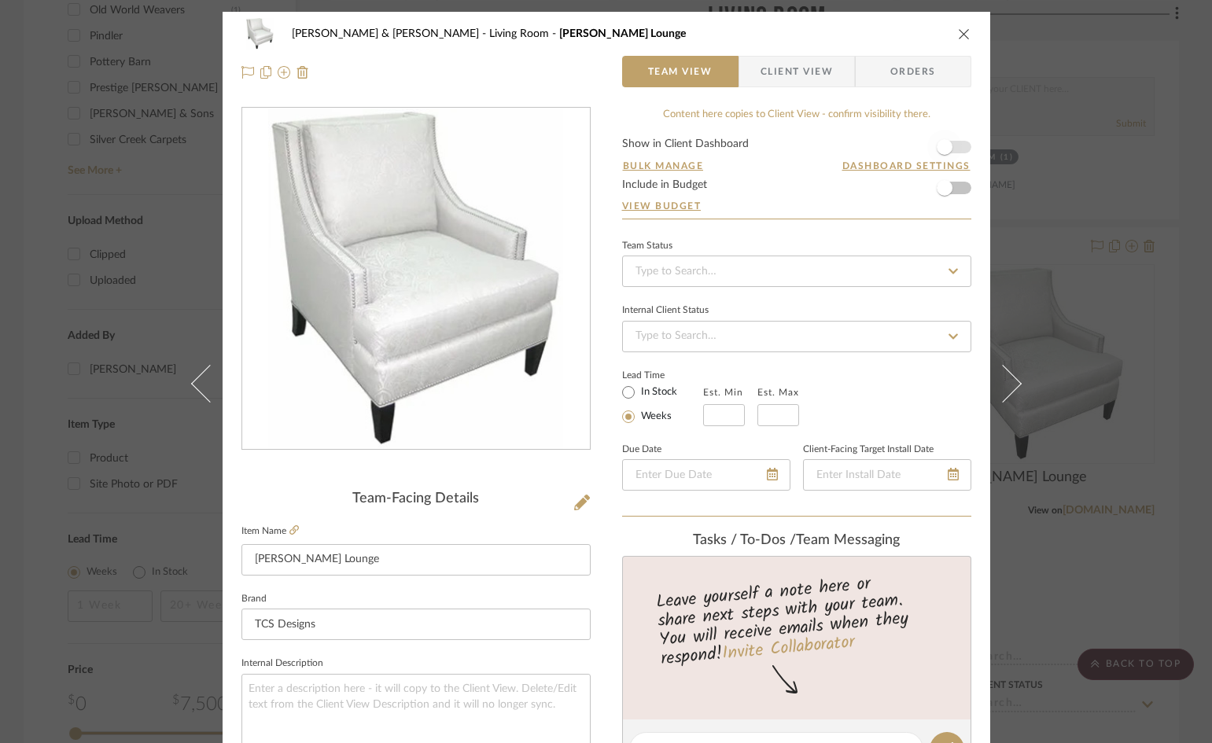
drag, startPoint x: 955, startPoint y: 145, endPoint x: 960, endPoint y: 138, distance: 8.5
click at [955, 145] on span "button" at bounding box center [944, 147] width 35 height 35
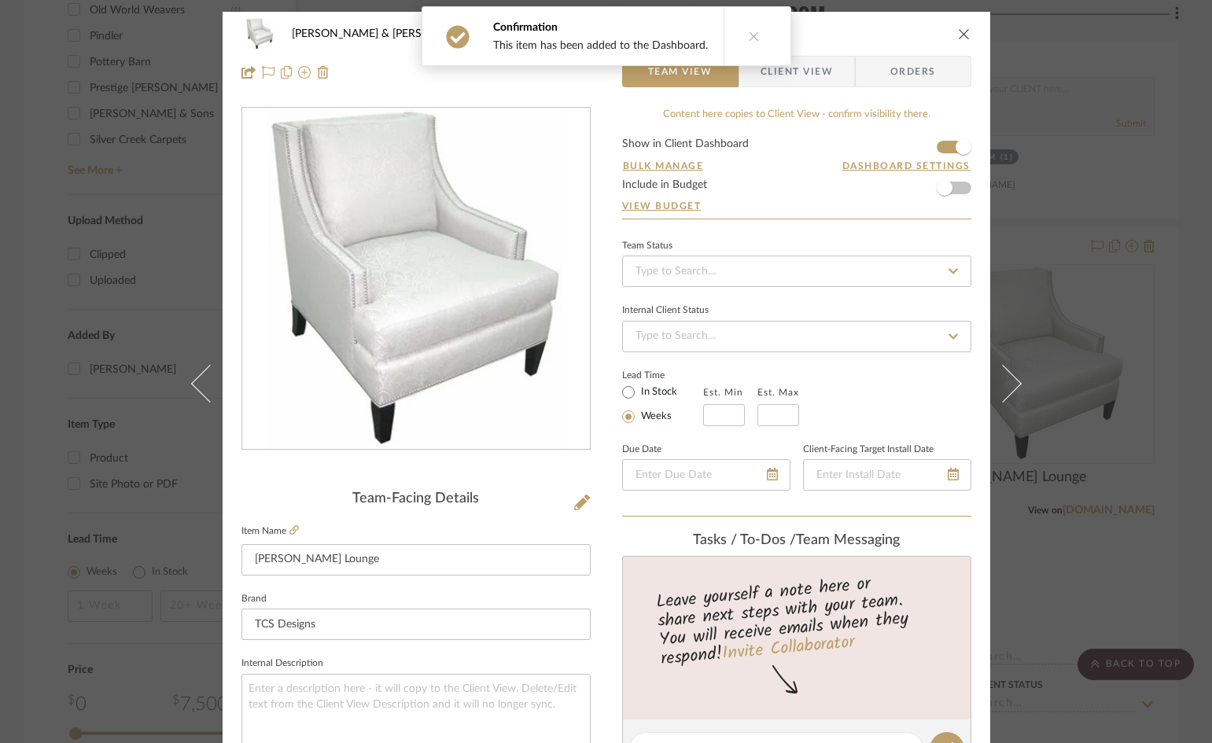
click at [960, 28] on icon "close" at bounding box center [964, 34] width 13 height 13
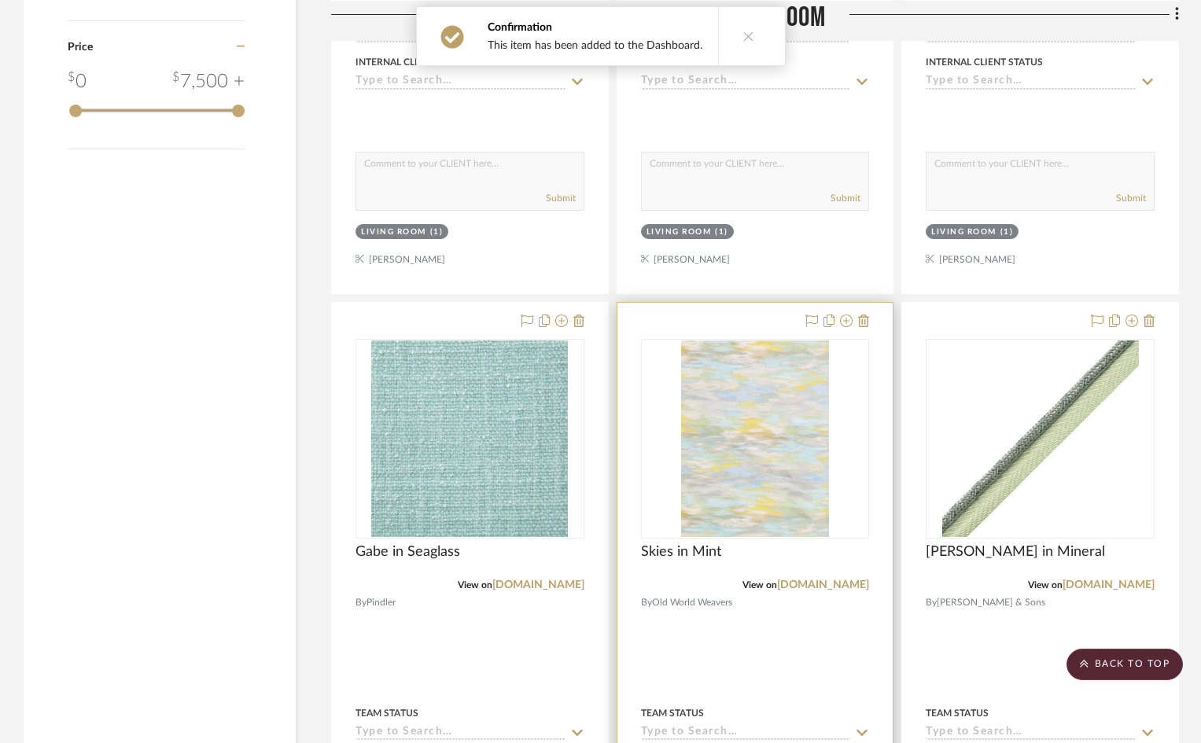
scroll to position [2280, 0]
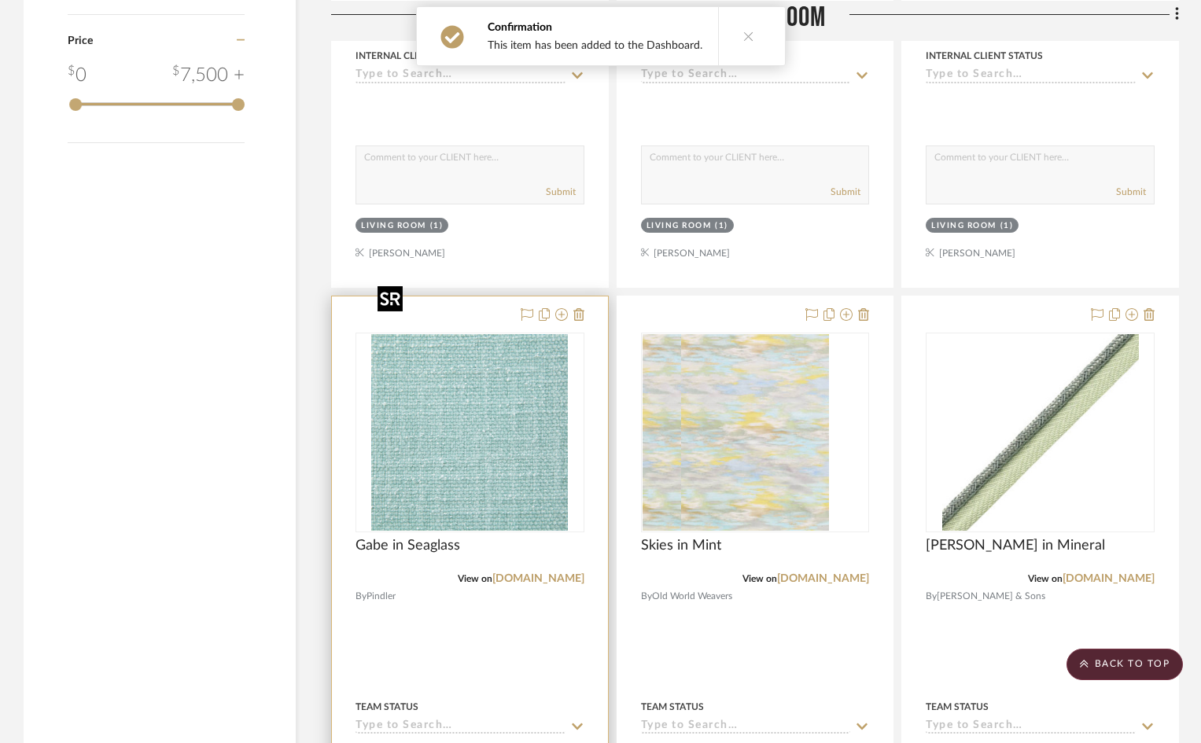
click at [493, 387] on img "0" at bounding box center [469, 432] width 197 height 197
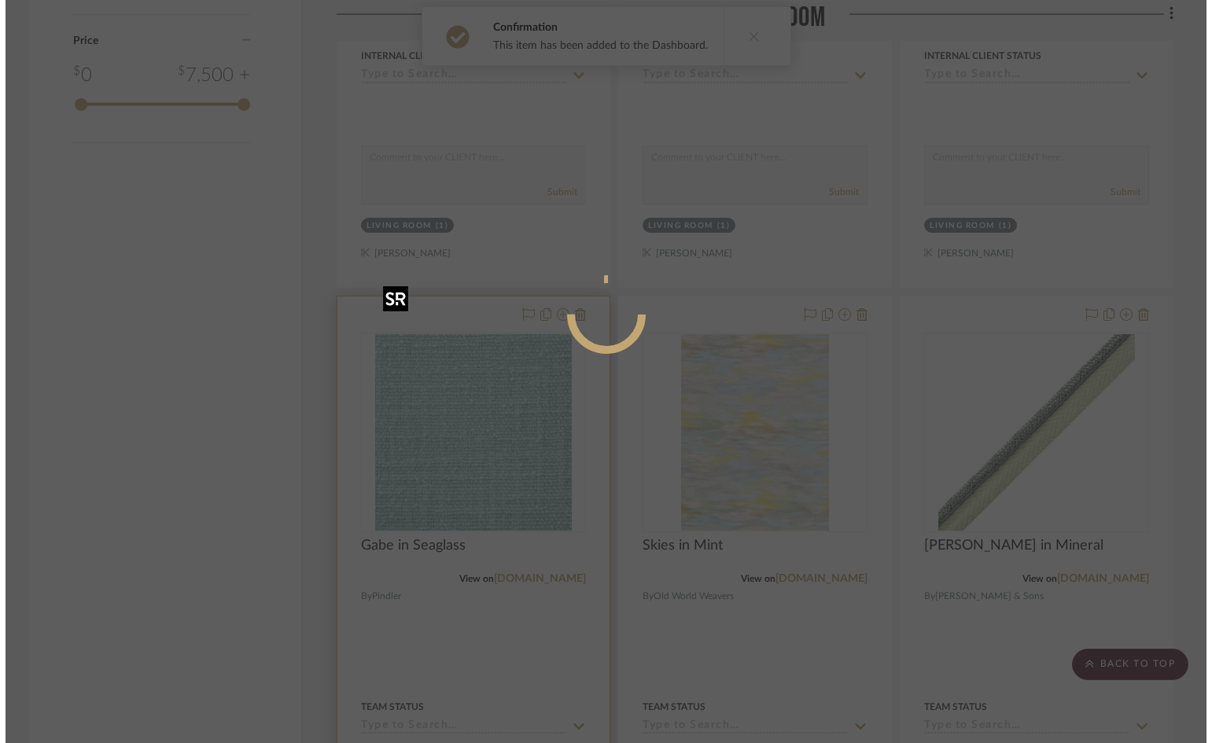
scroll to position [0, 0]
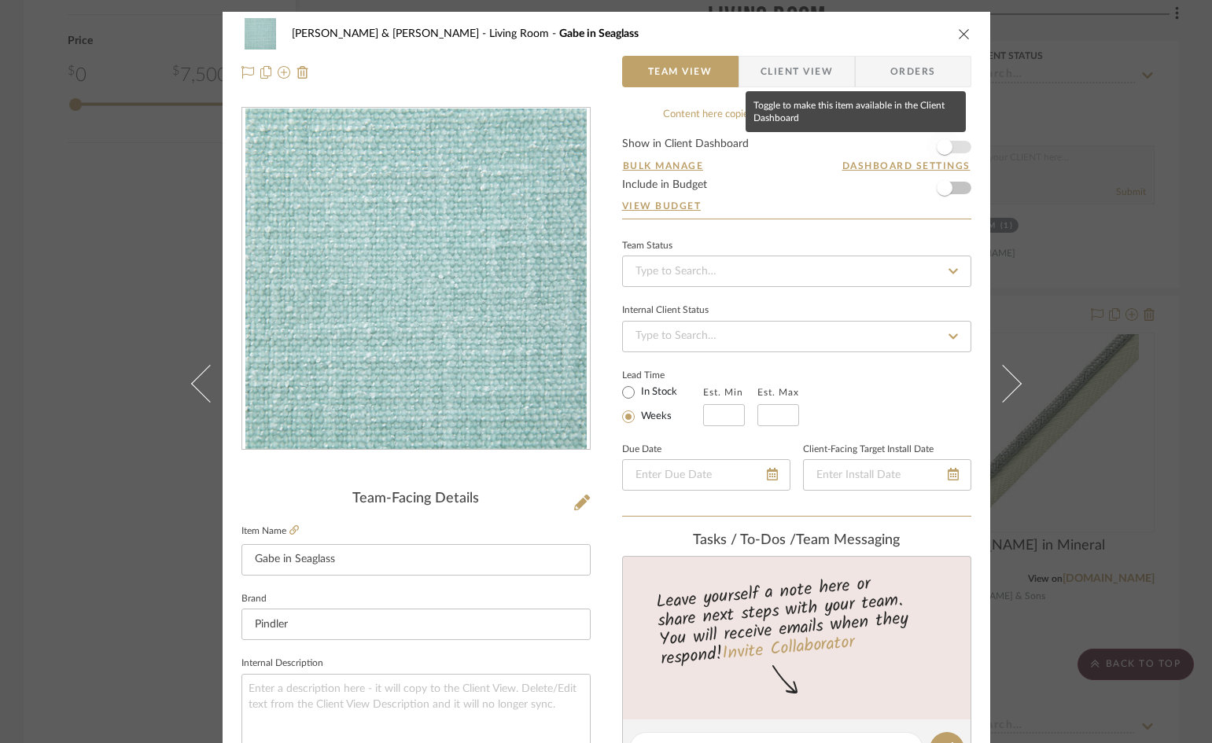
click at [954, 147] on span "button" at bounding box center [944, 147] width 35 height 35
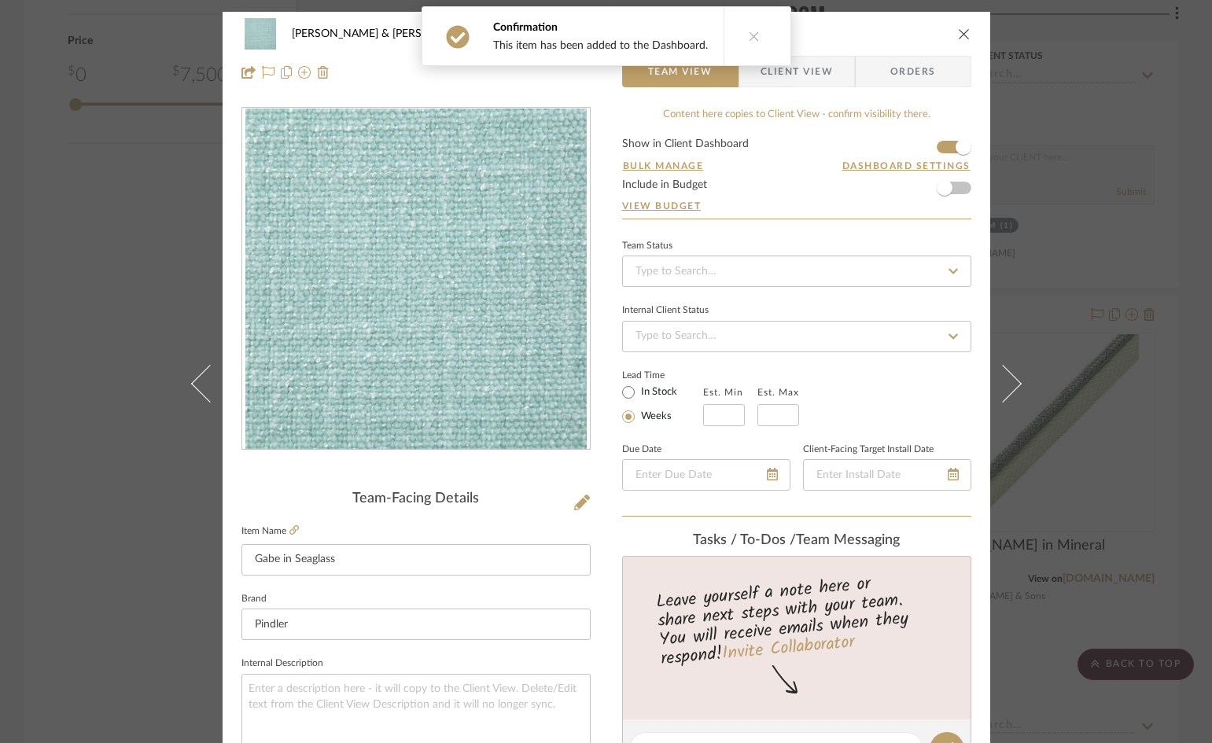
click at [958, 31] on icon "close" at bounding box center [964, 34] width 13 height 13
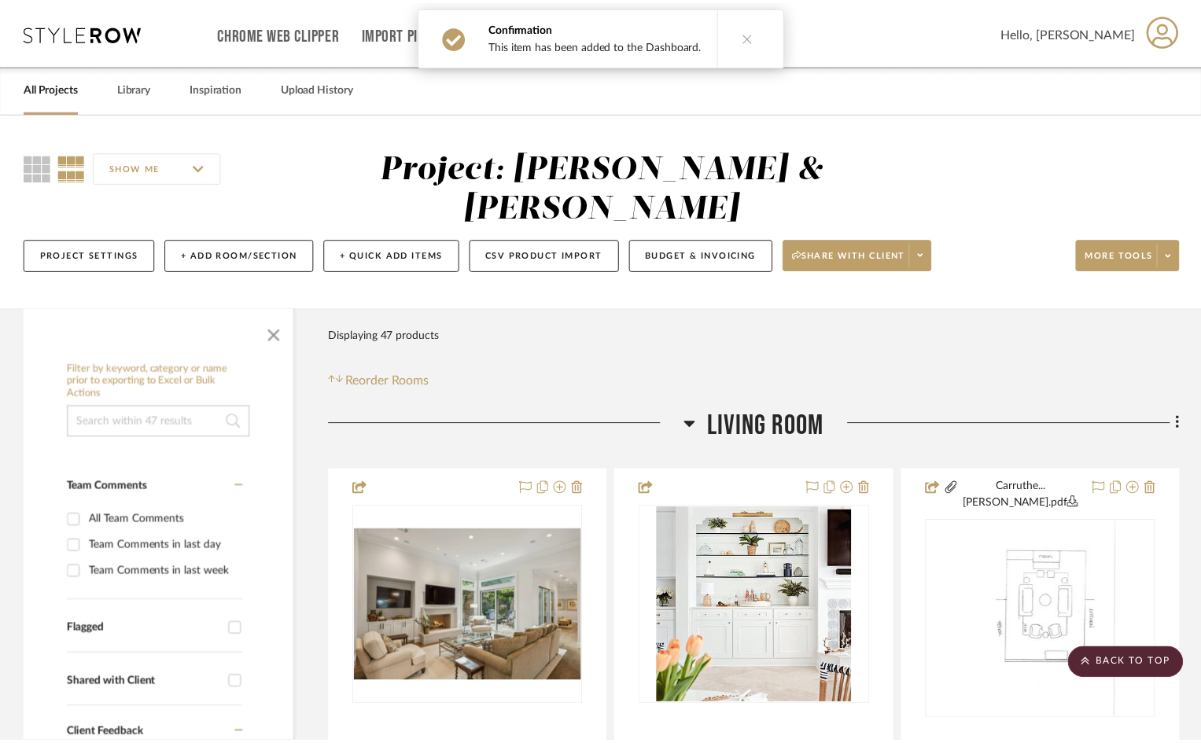
scroll to position [2280, 0]
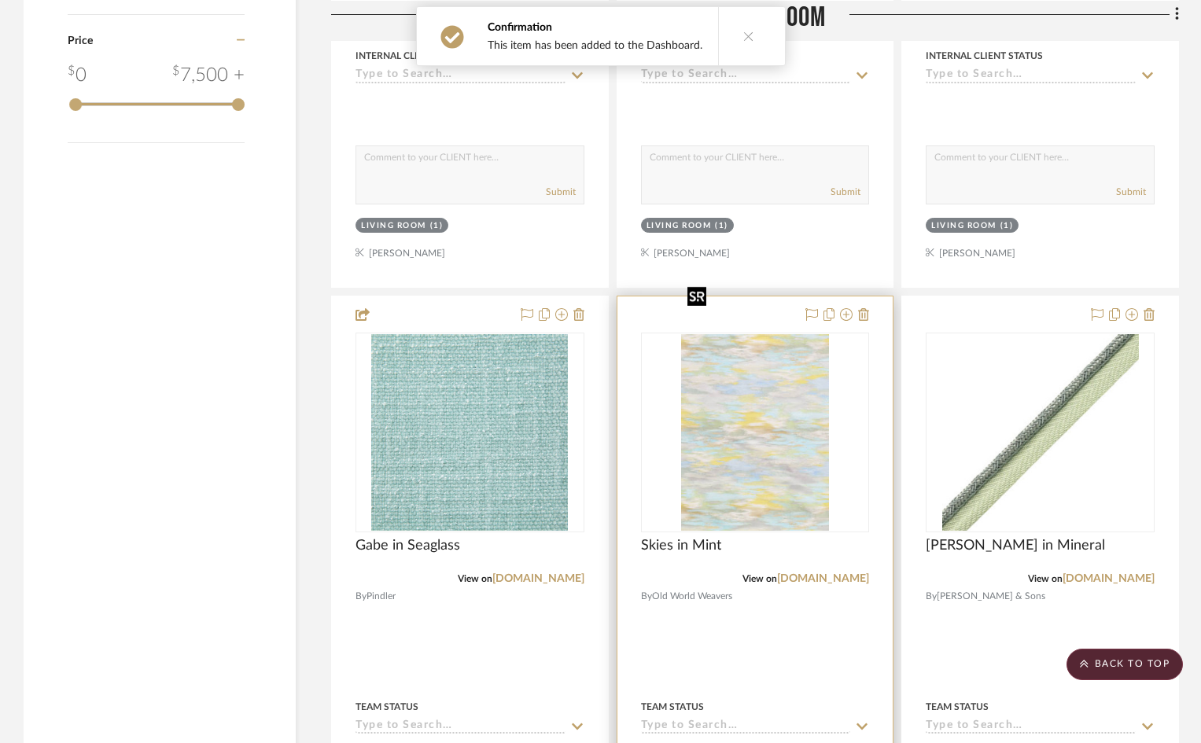
click at [760, 414] on img "0" at bounding box center [755, 432] width 148 height 197
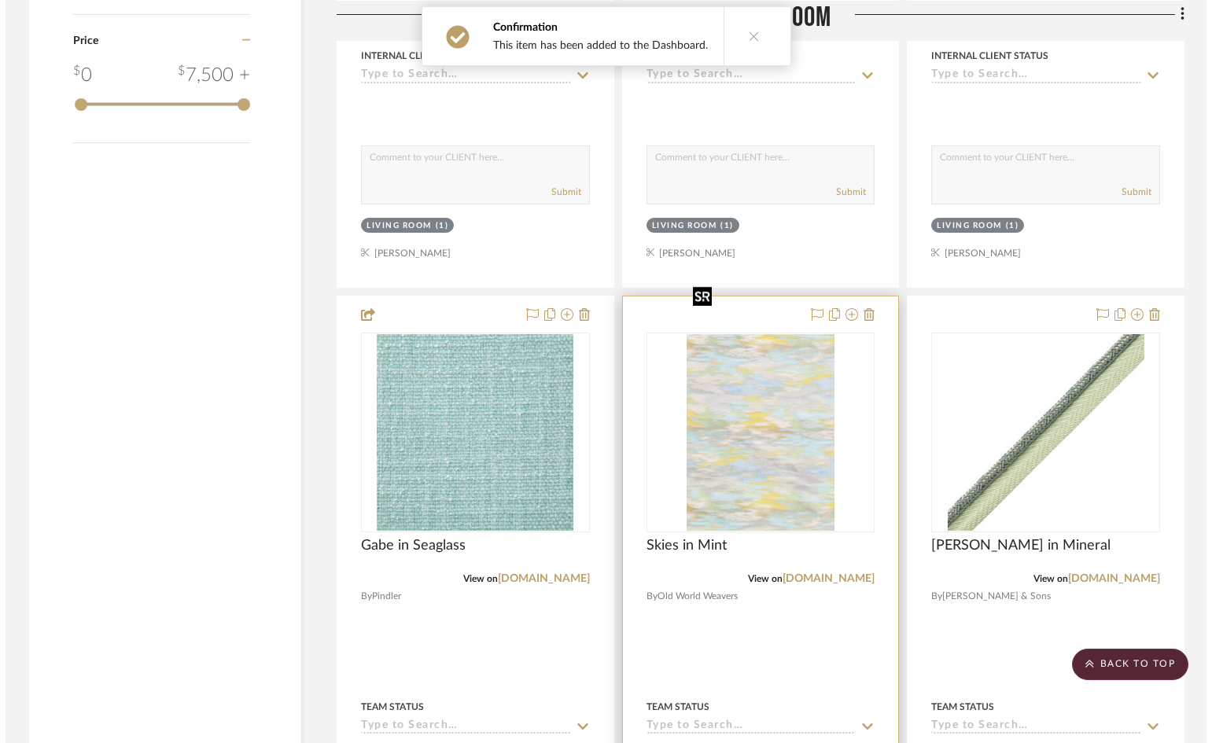
scroll to position [0, 0]
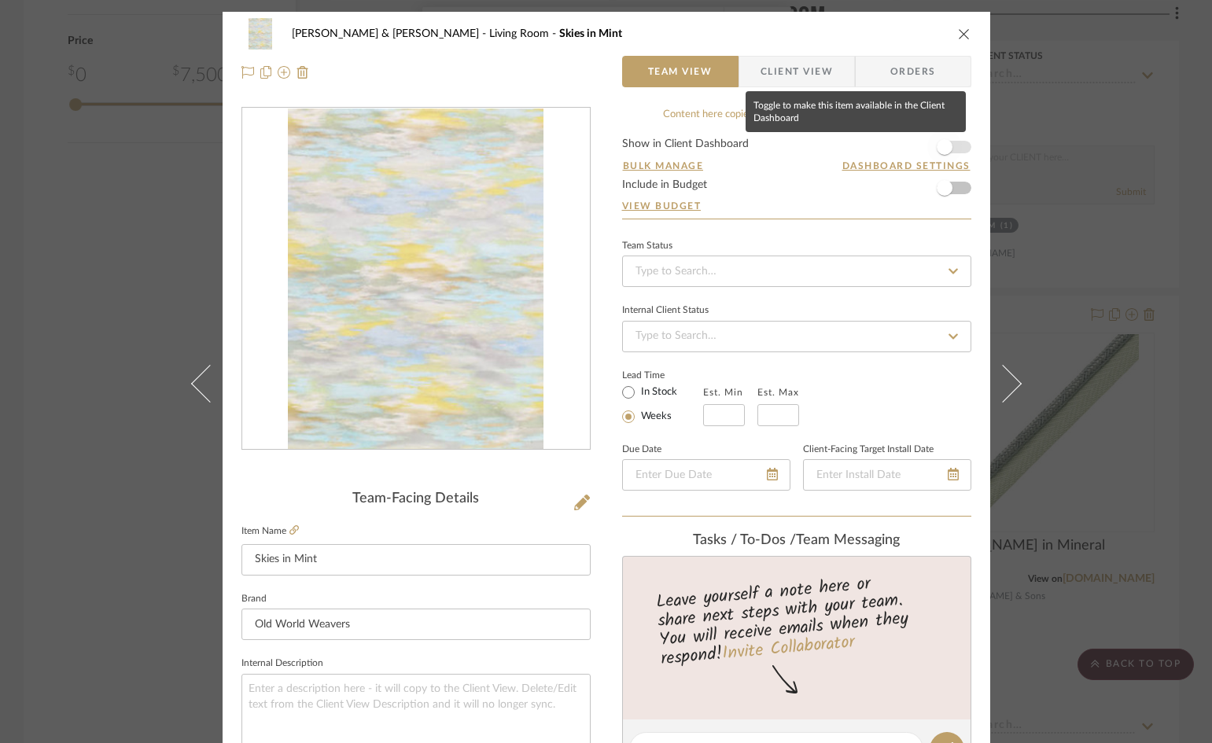
click at [954, 148] on span "button" at bounding box center [944, 147] width 35 height 35
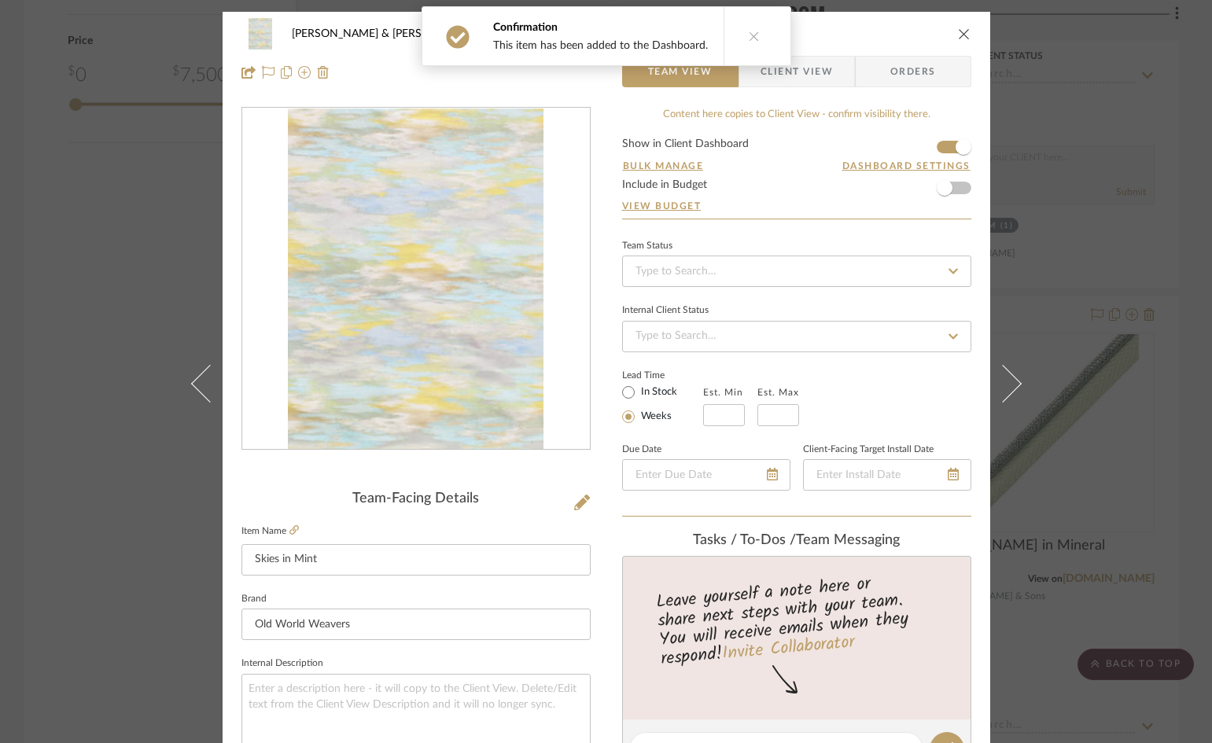
click at [958, 31] on icon "close" at bounding box center [964, 34] width 13 height 13
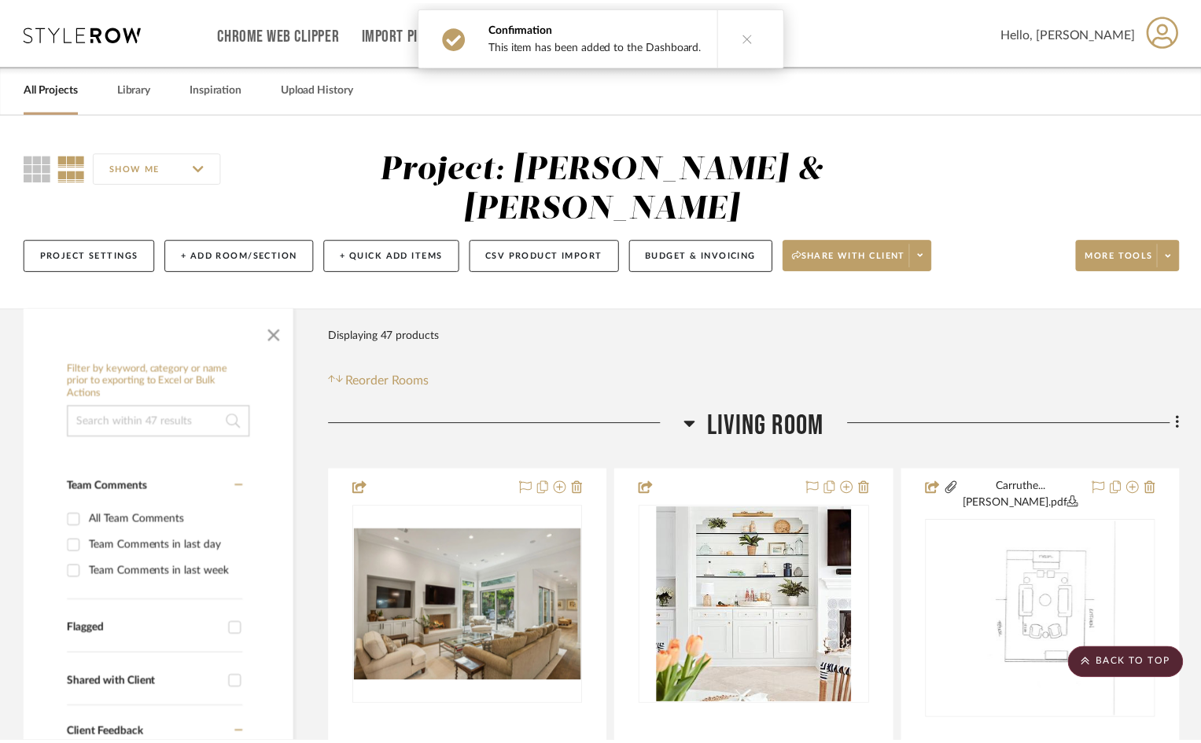
scroll to position [2280, 0]
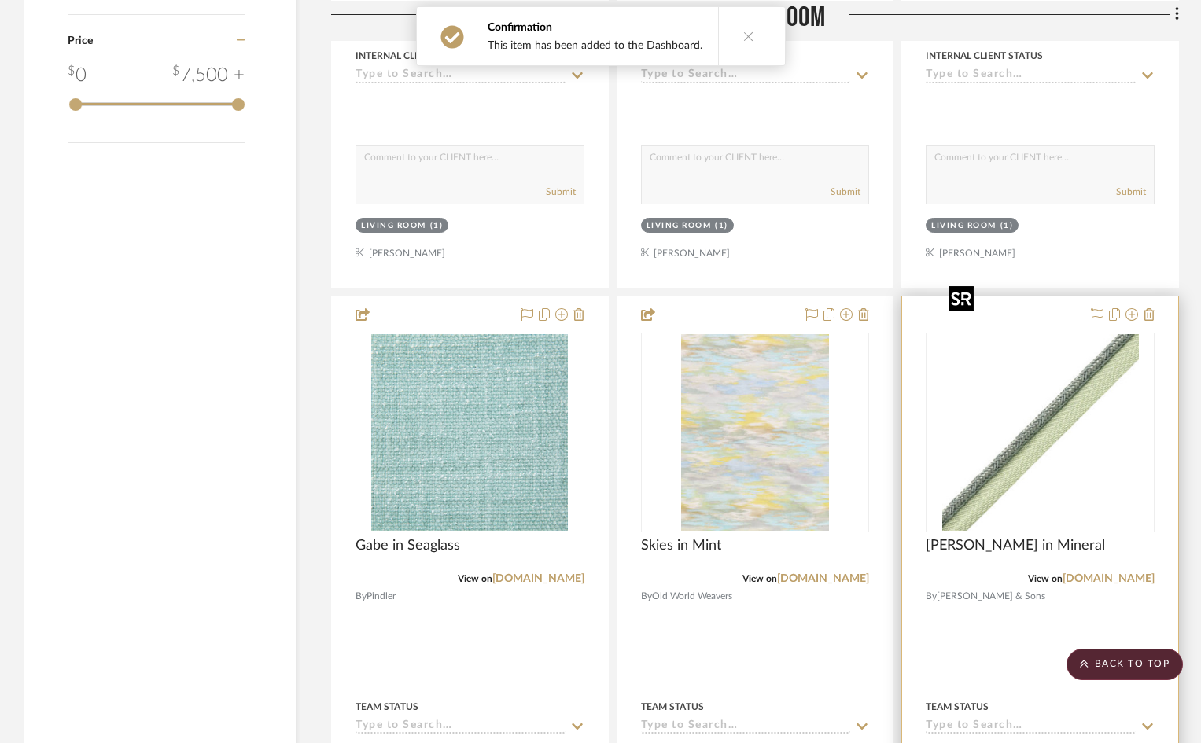
click at [1041, 367] on img "0" at bounding box center [1040, 432] width 197 height 197
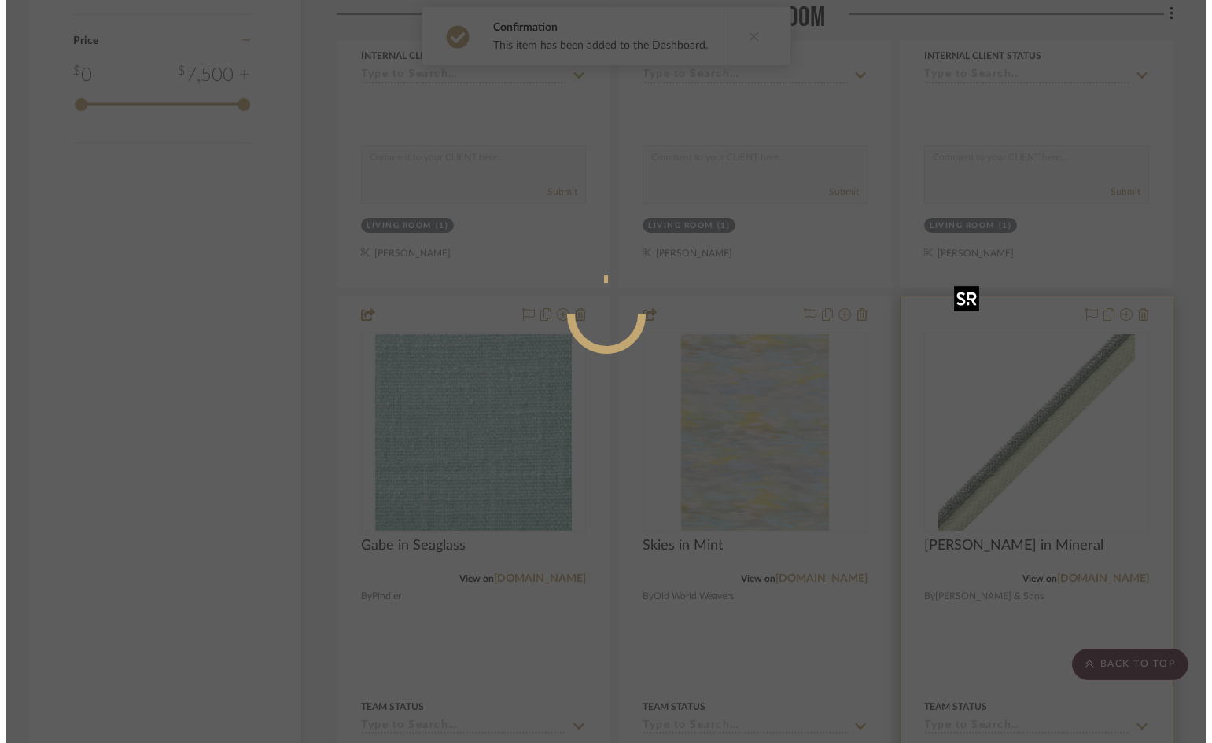
scroll to position [0, 0]
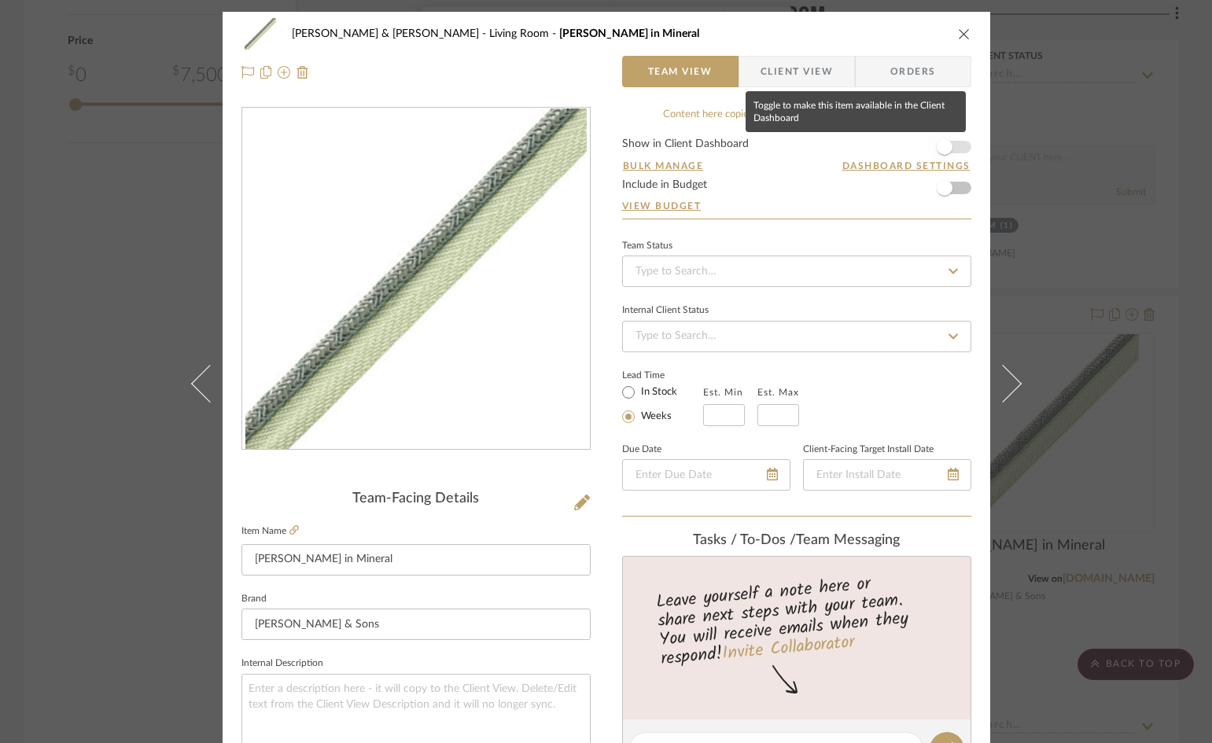
click at [954, 145] on span "button" at bounding box center [944, 147] width 35 height 35
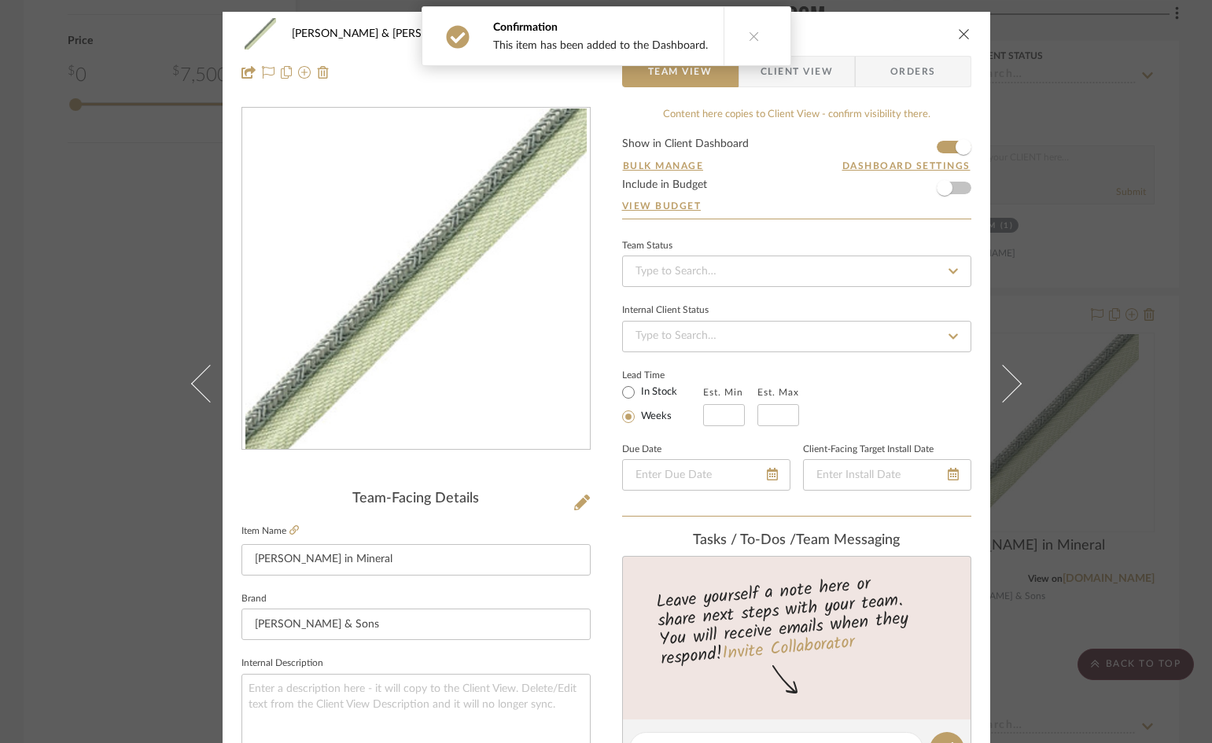
click at [958, 31] on icon "close" at bounding box center [964, 34] width 13 height 13
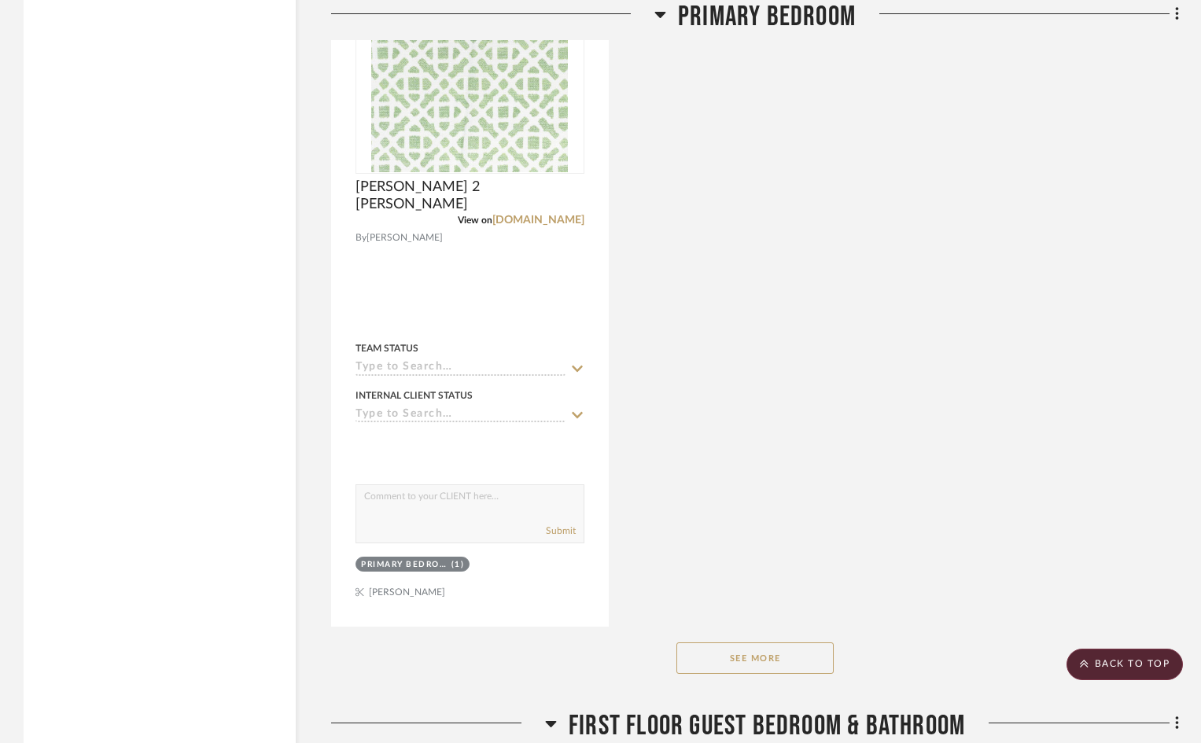
scroll to position [9277, 0]
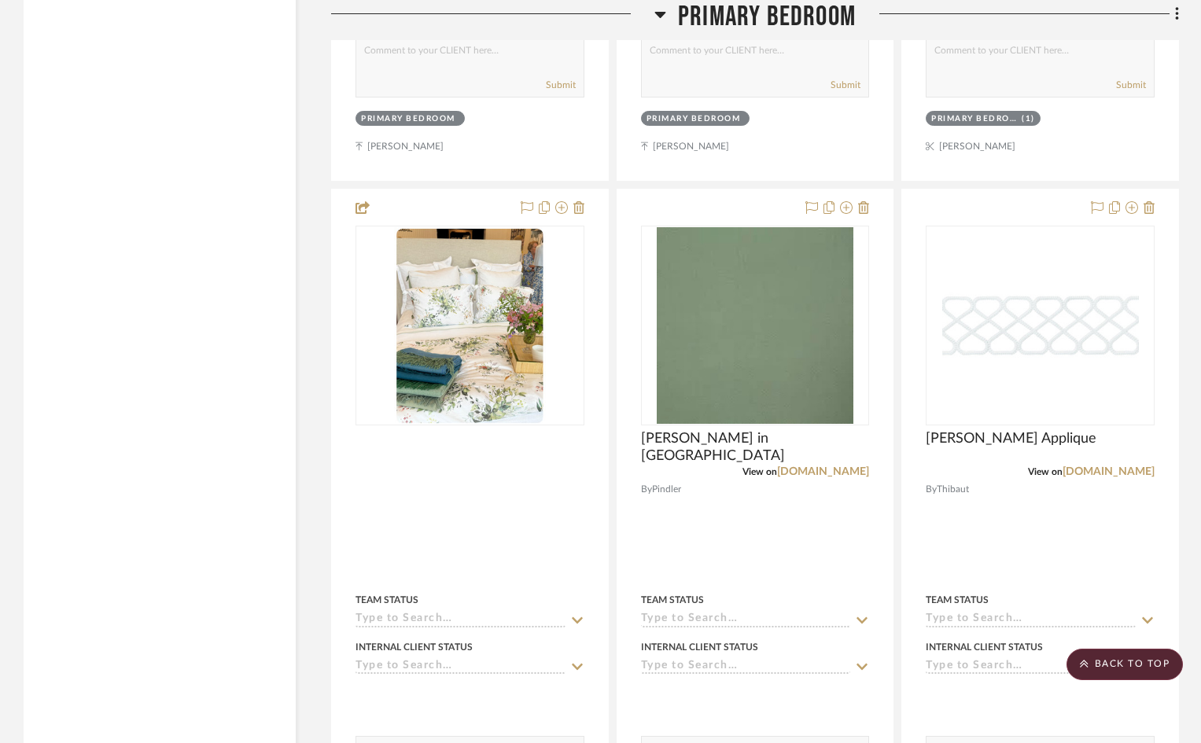
scroll to position [6071, 0]
